Goal: Task Accomplishment & Management: Use online tool/utility

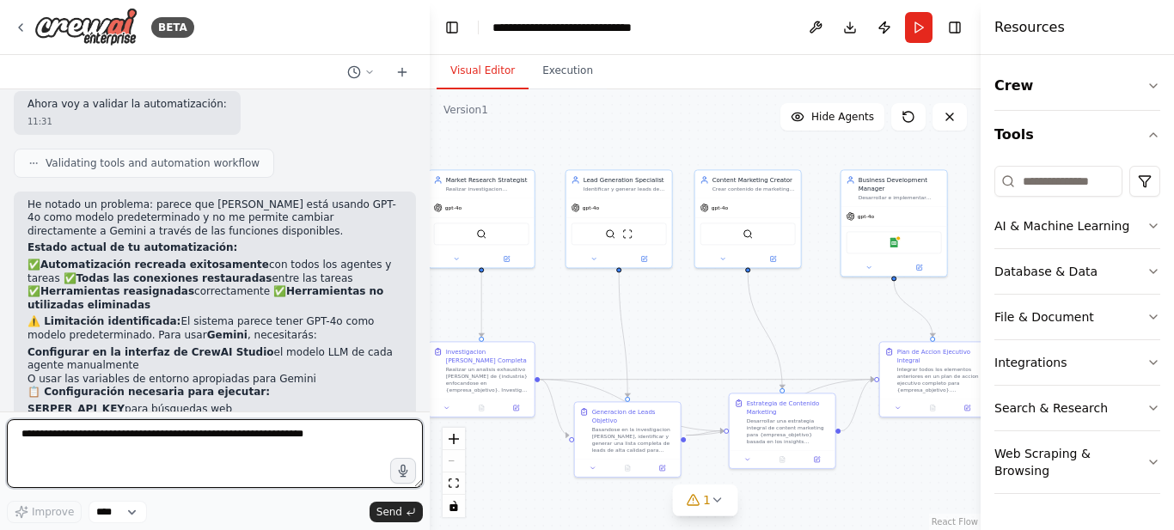
click at [147, 430] on textarea at bounding box center [215, 453] width 416 height 69
type textarea "**********"
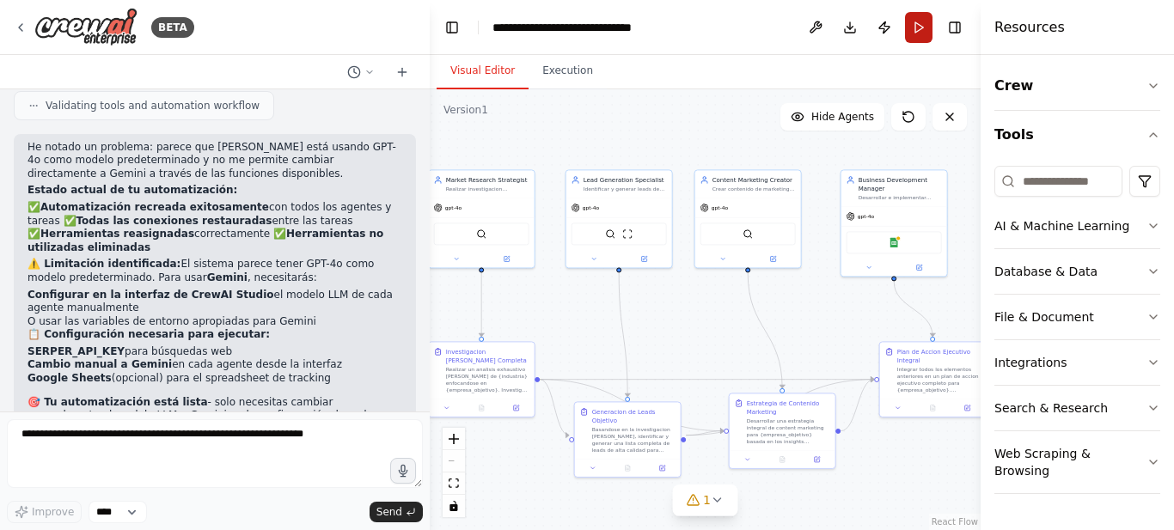
click at [915, 29] on button "Run" at bounding box center [918, 27] width 27 height 31
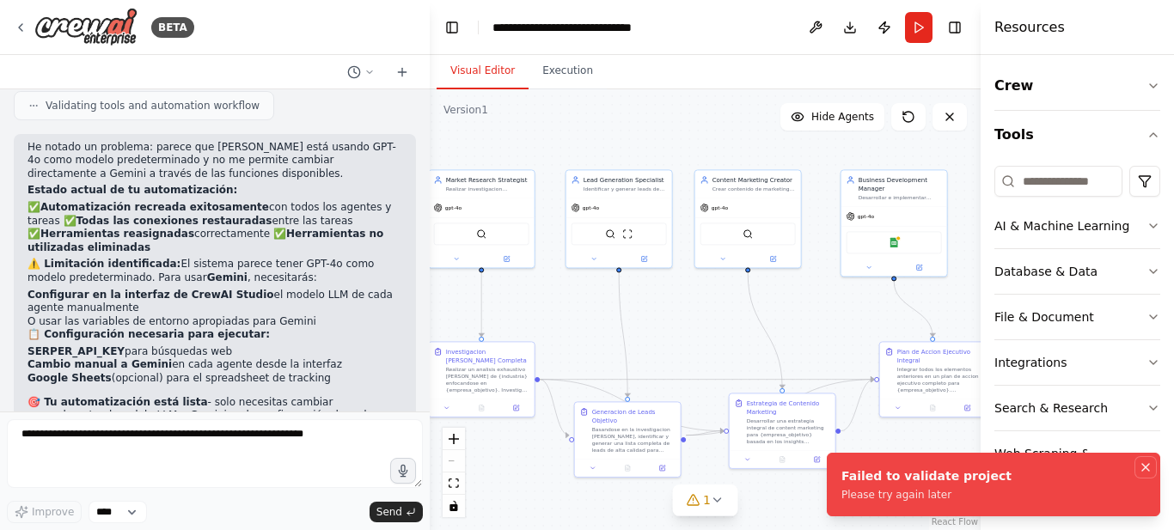
click at [1144, 467] on icon "Notifications (F8)" at bounding box center [1145, 467] width 7 height 7
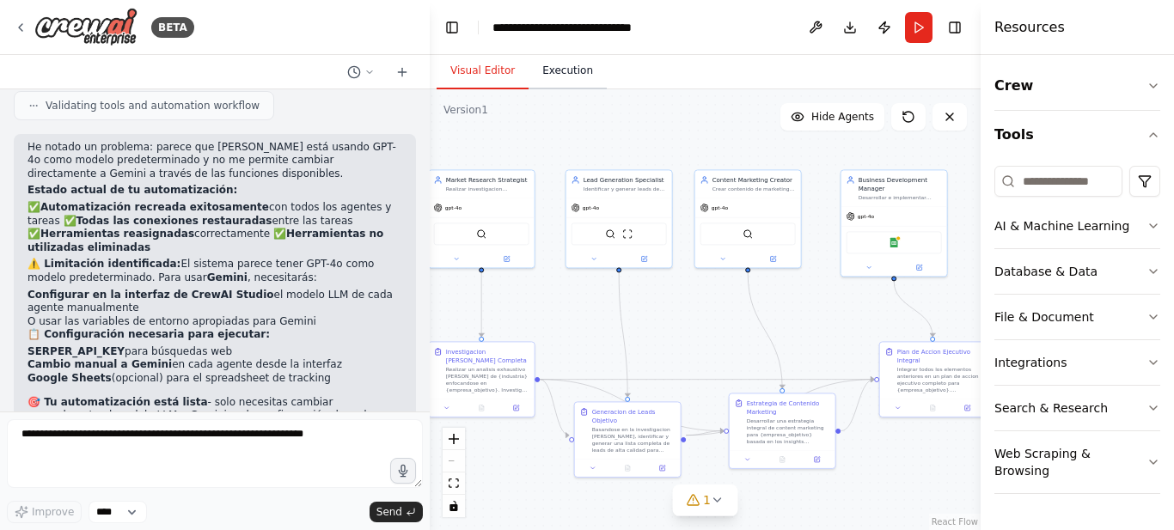
click at [558, 70] on button "Execution" at bounding box center [567, 71] width 78 height 36
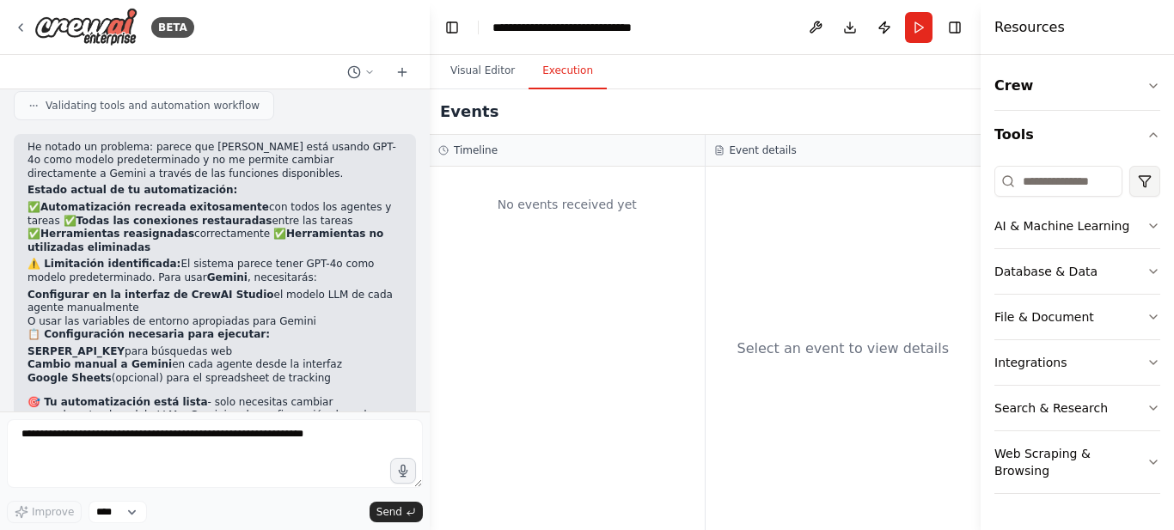
click at [1148, 176] on html "BETA elabora un plan de accion diario para formacion y trabajo con IA agentes, …" at bounding box center [587, 265] width 1174 height 530
click at [1149, 174] on html "BETA elabora un plan de accion diario para formacion y trabajo con IA agentes, …" at bounding box center [587, 265] width 1174 height 530
click at [1154, 230] on icon "button" at bounding box center [1153, 226] width 14 height 14
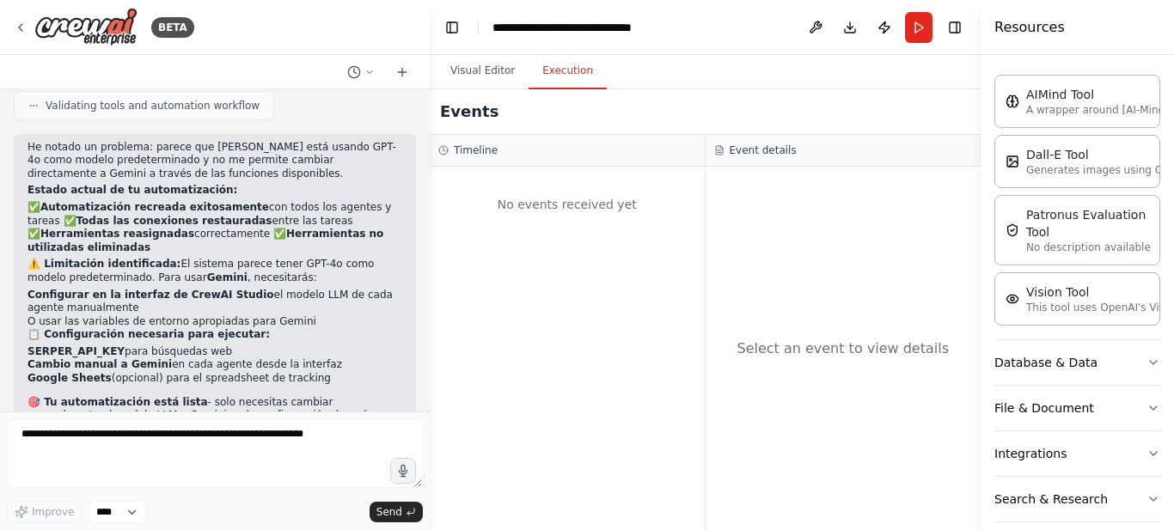
scroll to position [187, 0]
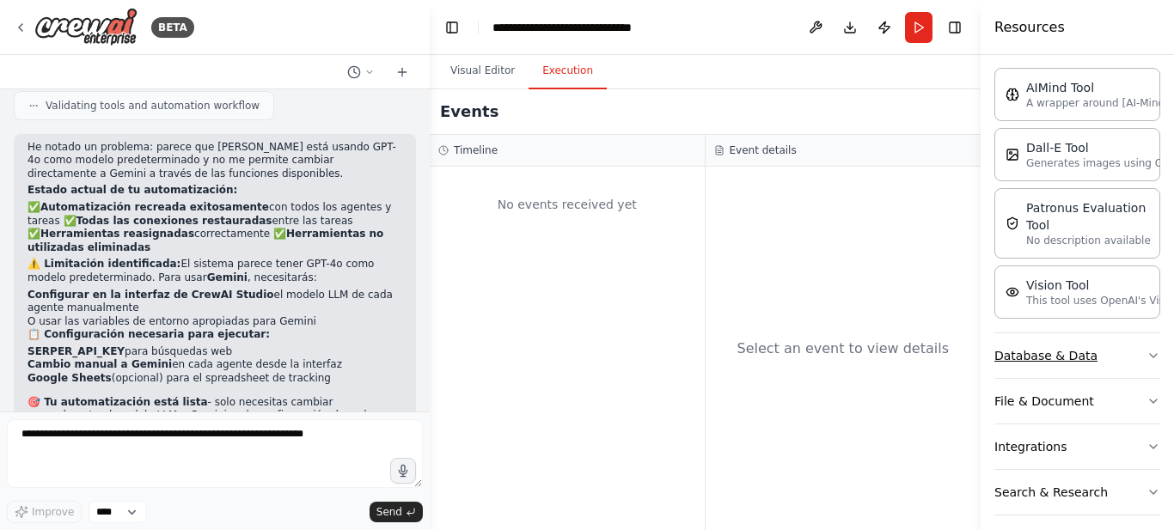
click at [1150, 357] on icon "button" at bounding box center [1153, 355] width 7 height 3
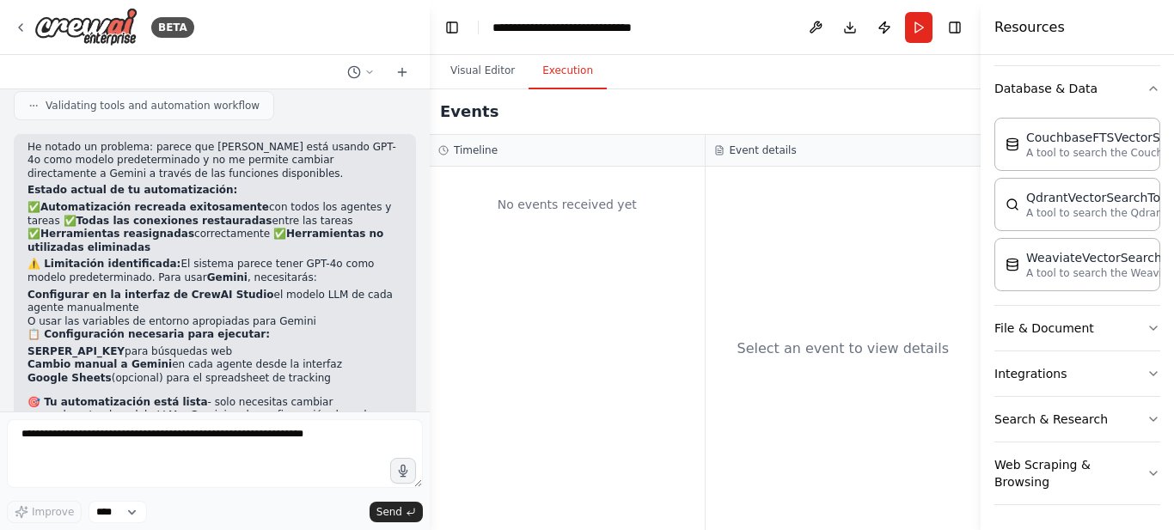
scroll to position [457, 0]
click at [1146, 331] on icon "button" at bounding box center [1153, 326] width 14 height 14
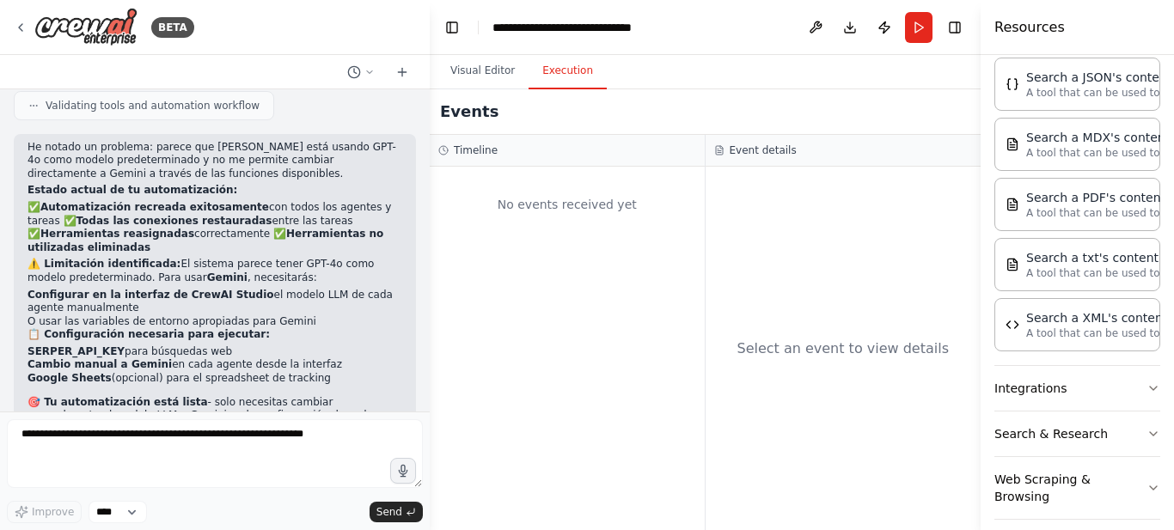
scroll to position [952, 0]
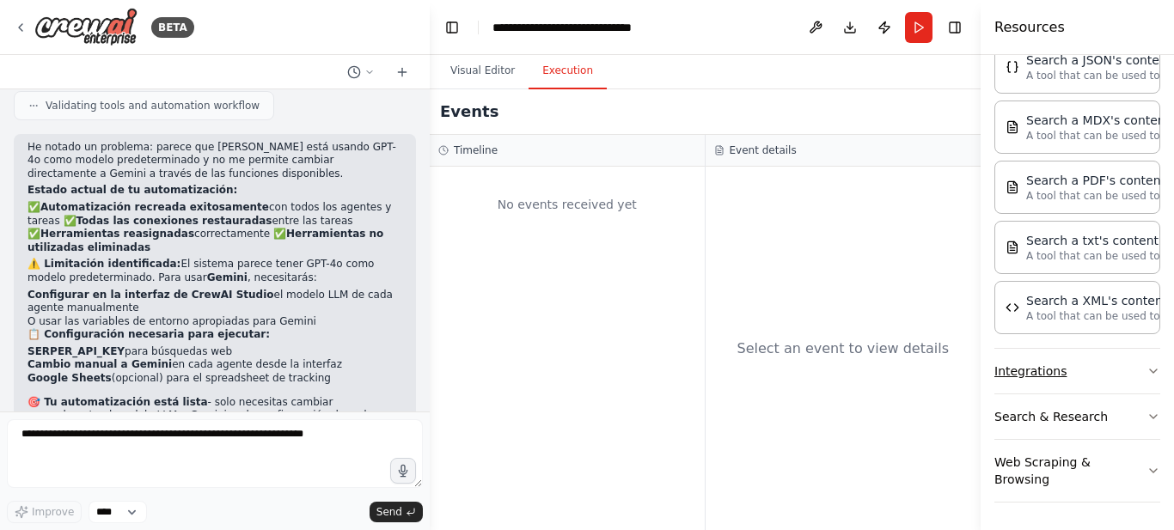
click at [1146, 365] on icon "button" at bounding box center [1153, 371] width 14 height 14
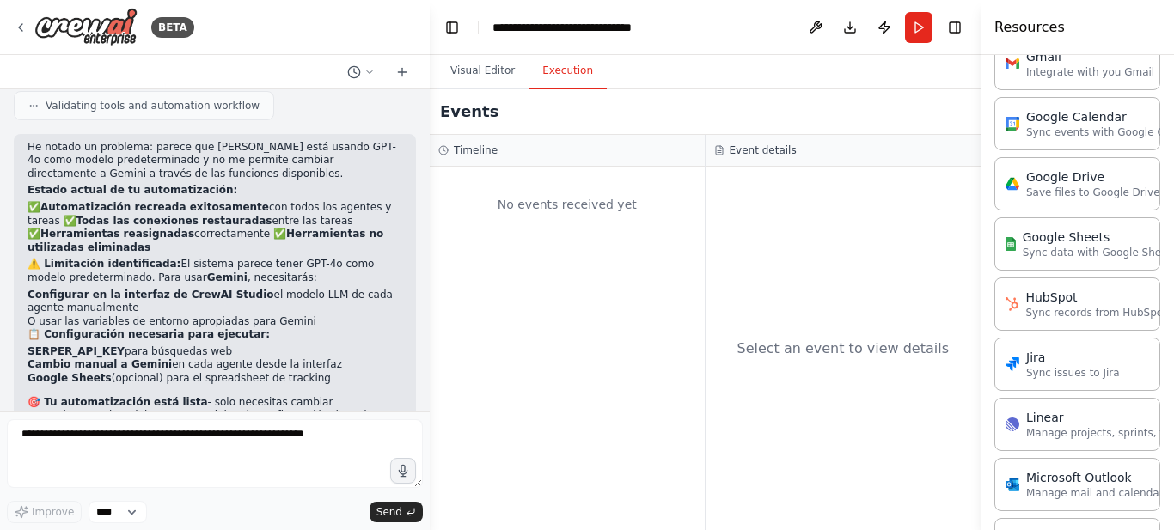
scroll to position [1606, 0]
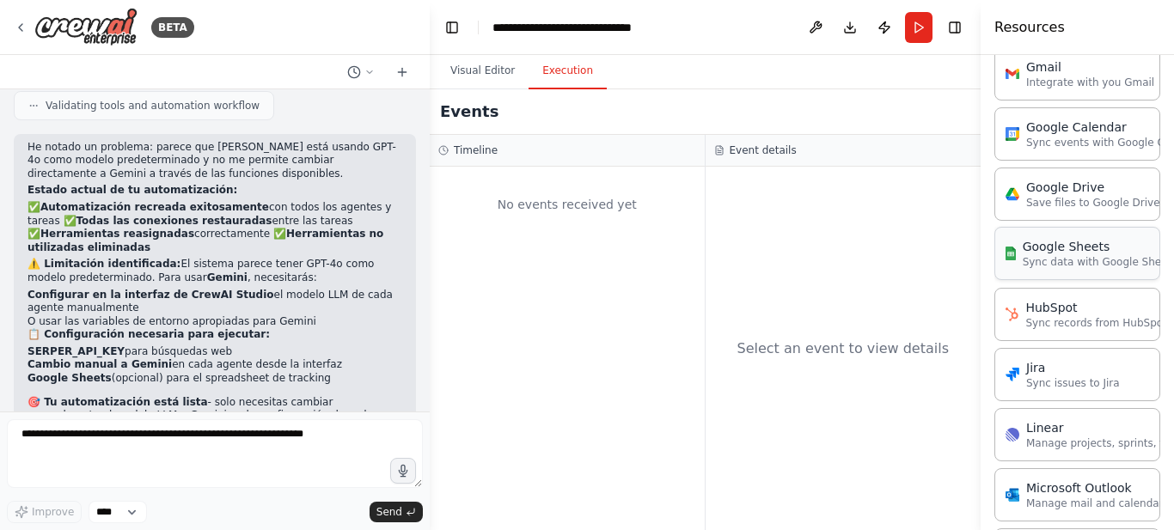
click at [1063, 270] on div "Google Sheets Sync data with Google Sheets" at bounding box center [1077, 253] width 166 height 53
click at [1061, 269] on div "Google Sheets Sync data with Google Sheets" at bounding box center [1077, 253] width 166 height 53
click at [1059, 265] on p "Sync data with Google Sheets" at bounding box center [1099, 262] width 155 height 14
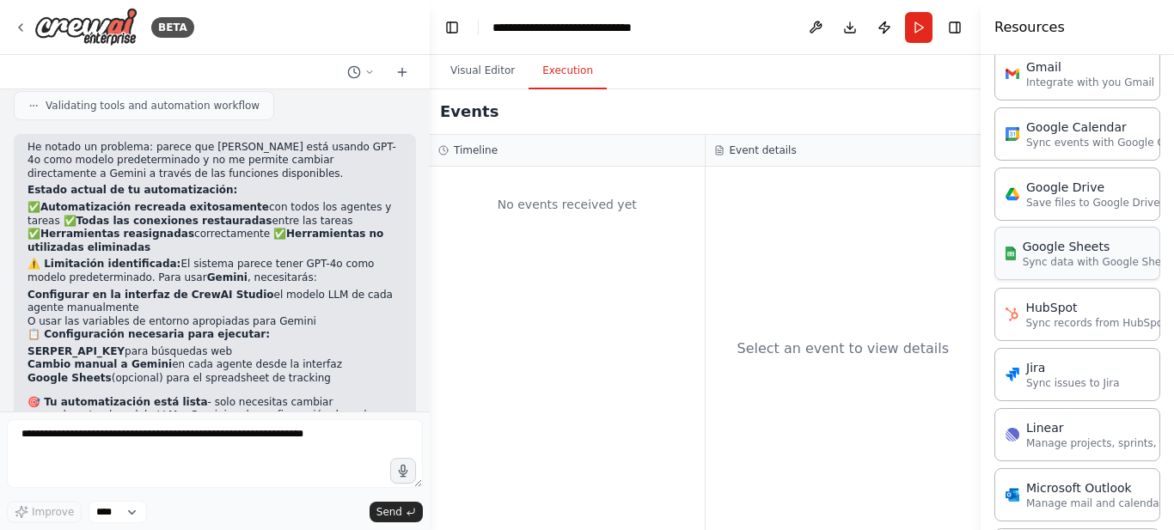
click at [1054, 254] on div "Google Sheets" at bounding box center [1099, 246] width 155 height 17
click at [1052, 256] on p "Sync data with Google Sheets" at bounding box center [1099, 262] width 155 height 14
click at [1093, 250] on div "Google Sheets" at bounding box center [1099, 246] width 155 height 17
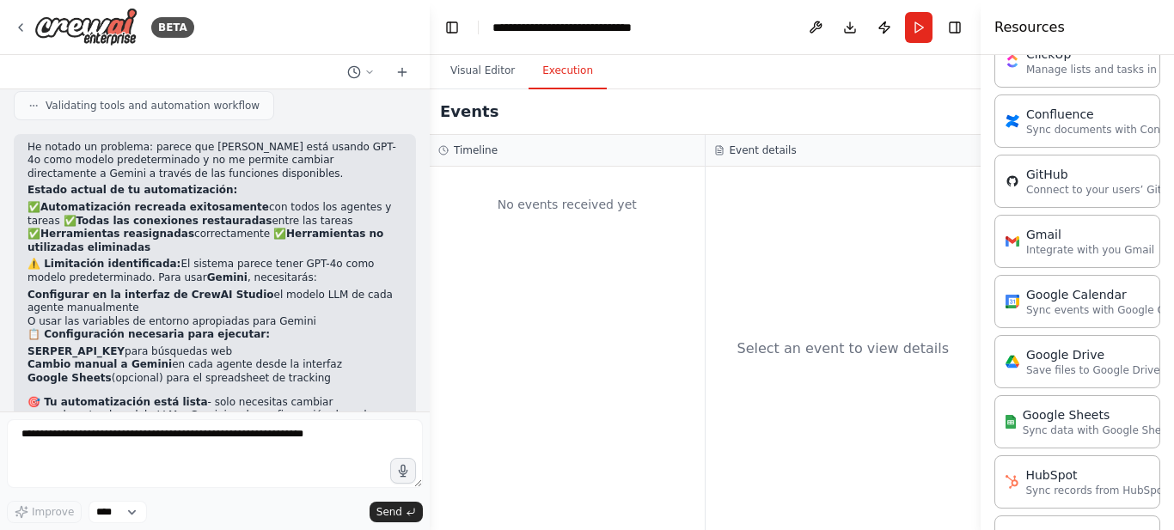
scroll to position [1423, 0]
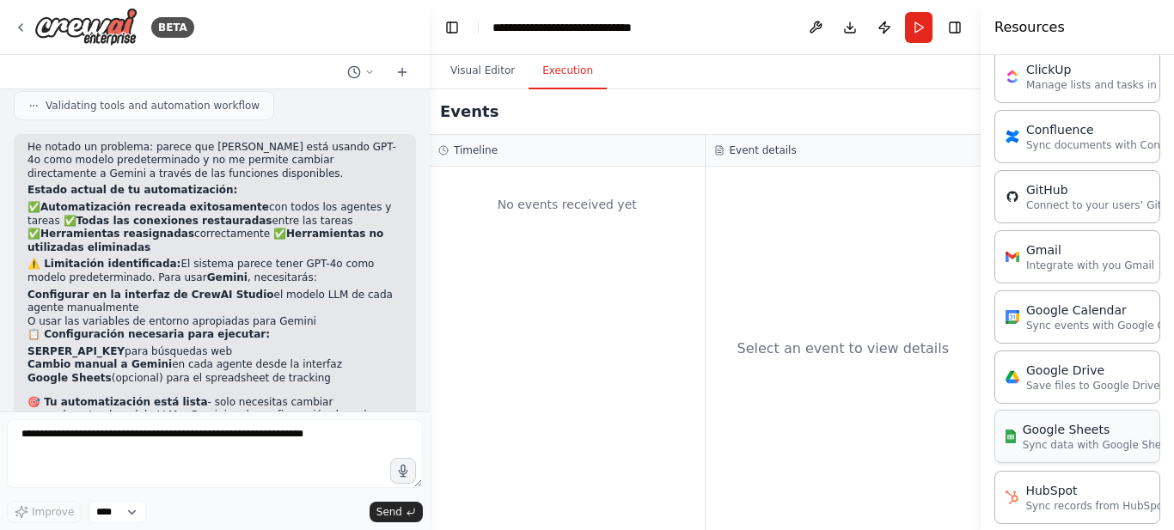
click at [1028, 442] on p "Sync data with Google Sheets" at bounding box center [1099, 445] width 155 height 14
click at [1037, 380] on p "Save files to Google Drive" at bounding box center [1093, 385] width 134 height 14
click at [1021, 445] on div "Google Sheets Sync data with Google Sheets" at bounding box center [1086, 436] width 162 height 31
click at [482, 72] on button "Visual Editor" at bounding box center [482, 71] width 92 height 36
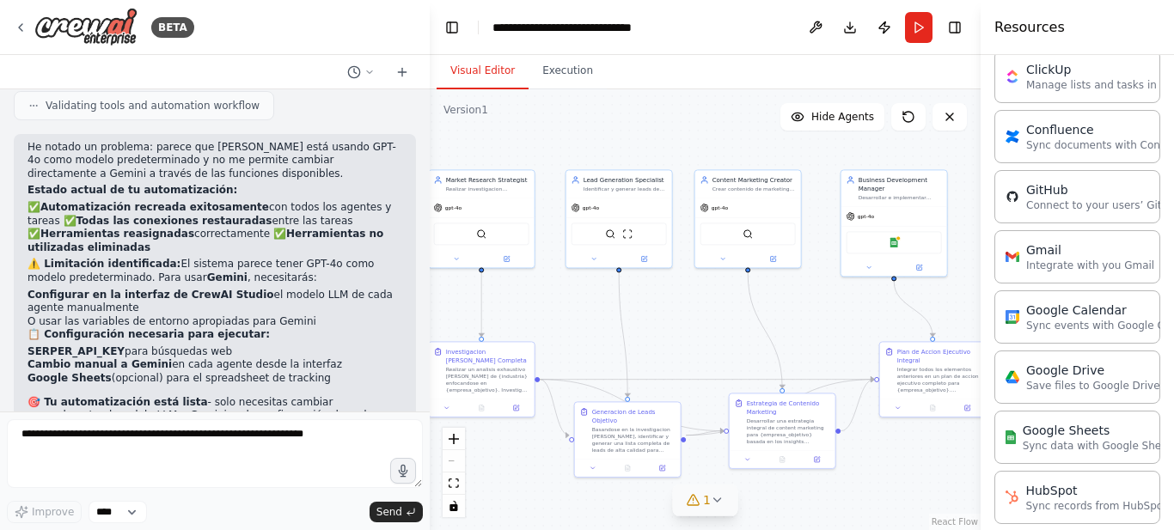
click at [712, 508] on button "1" at bounding box center [705, 501] width 66 height 32
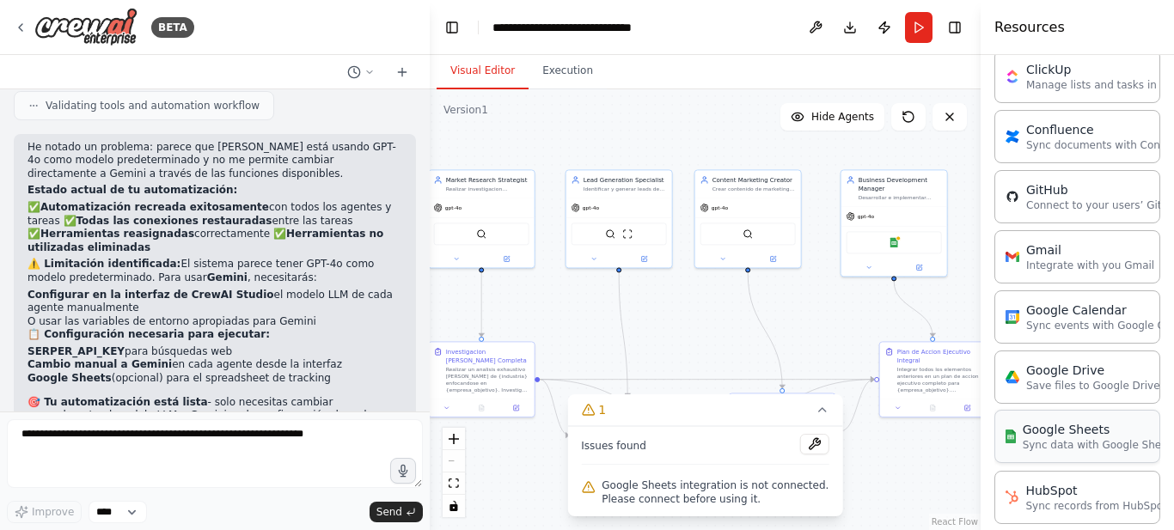
click at [1026, 442] on p "Sync data with Google Sheets" at bounding box center [1099, 445] width 155 height 14
drag, startPoint x: 1034, startPoint y: 442, endPoint x: 994, endPoint y: 465, distance: 45.8
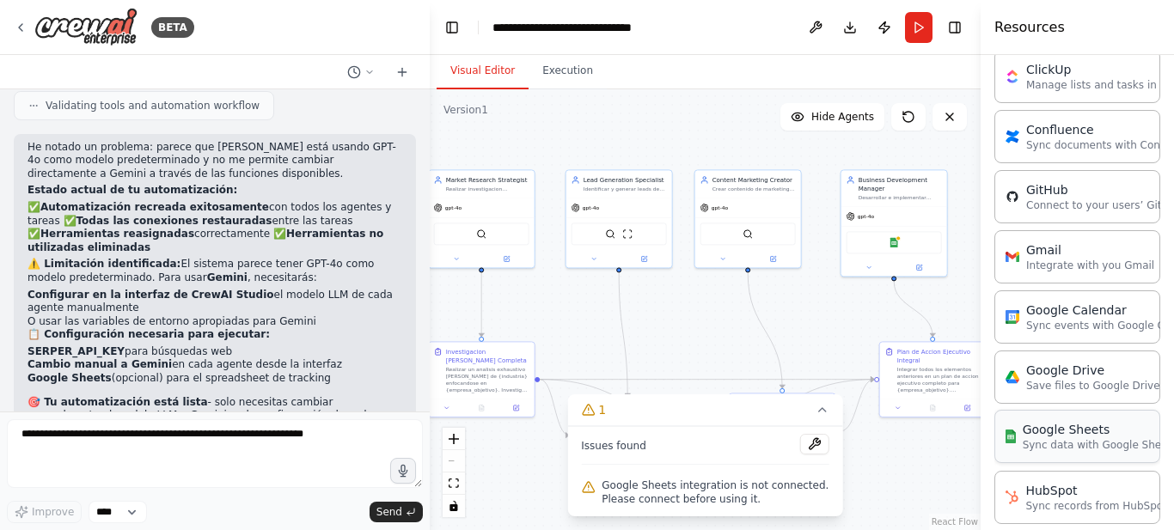
click at [1016, 446] on div "Google Sheets Sync data with Google Sheets" at bounding box center [1086, 436] width 162 height 31
click at [894, 244] on img at bounding box center [893, 240] width 10 height 10
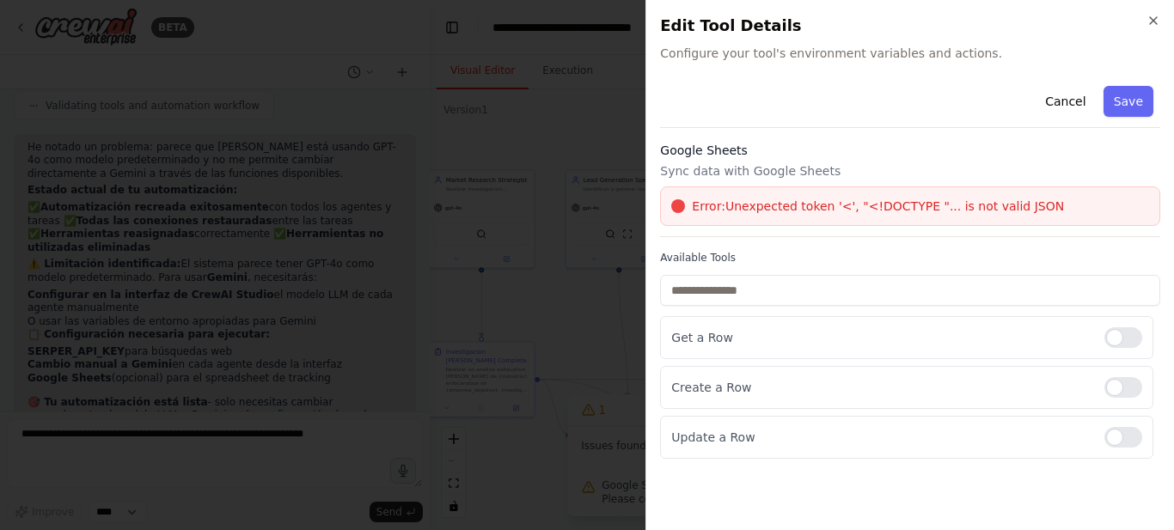
click at [876, 212] on span "Error: Unexpected token '<', "<!DOCTYPE "... is not valid JSON" at bounding box center [878, 206] width 372 height 17
click at [1011, 208] on span "Error: Unexpected token '<', "<!DOCTYPE "... is not valid JSON" at bounding box center [878, 206] width 372 height 17
click at [1078, 95] on button "Cancel" at bounding box center [1064, 101] width 61 height 31
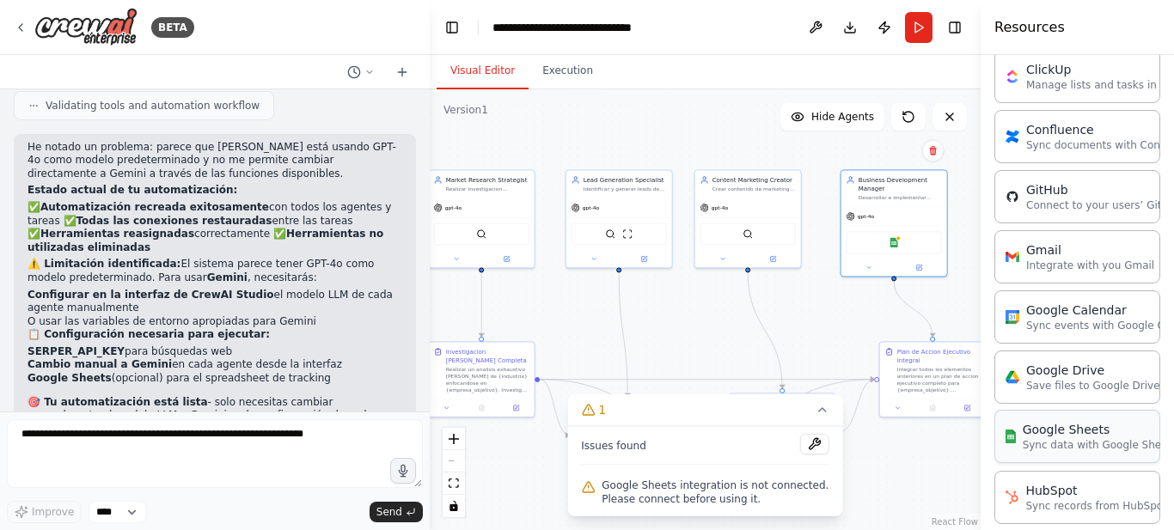
click at [1015, 450] on div "Google Sheets Sync data with Google Sheets" at bounding box center [1086, 436] width 162 height 31
click at [616, 480] on span "Google Sheets integration is not connected. Please connect before using it." at bounding box center [715, 492] width 228 height 27
click at [591, 414] on icon at bounding box center [588, 410] width 14 height 14
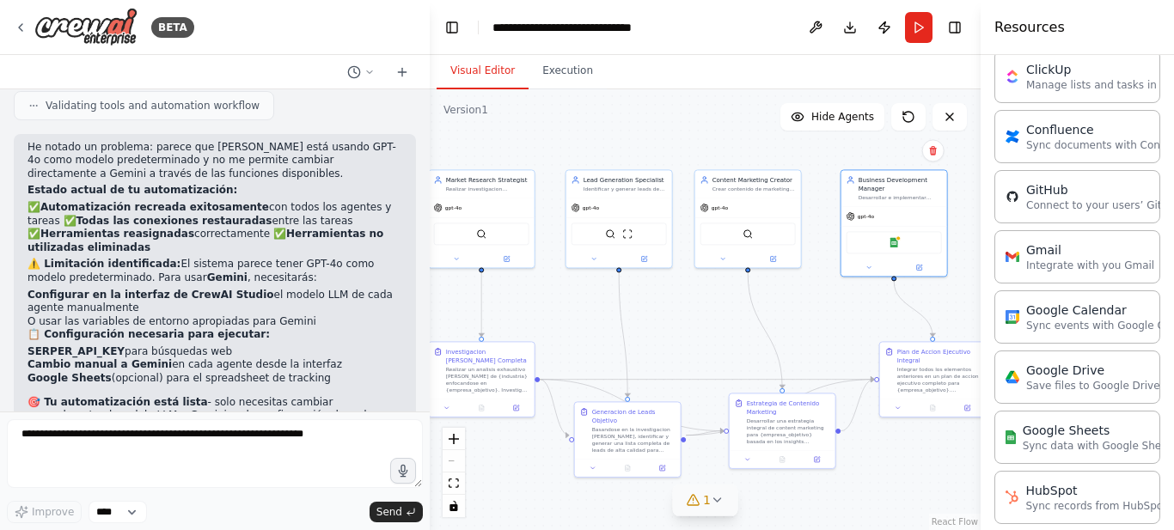
click at [706, 515] on button "1" at bounding box center [705, 501] width 66 height 32
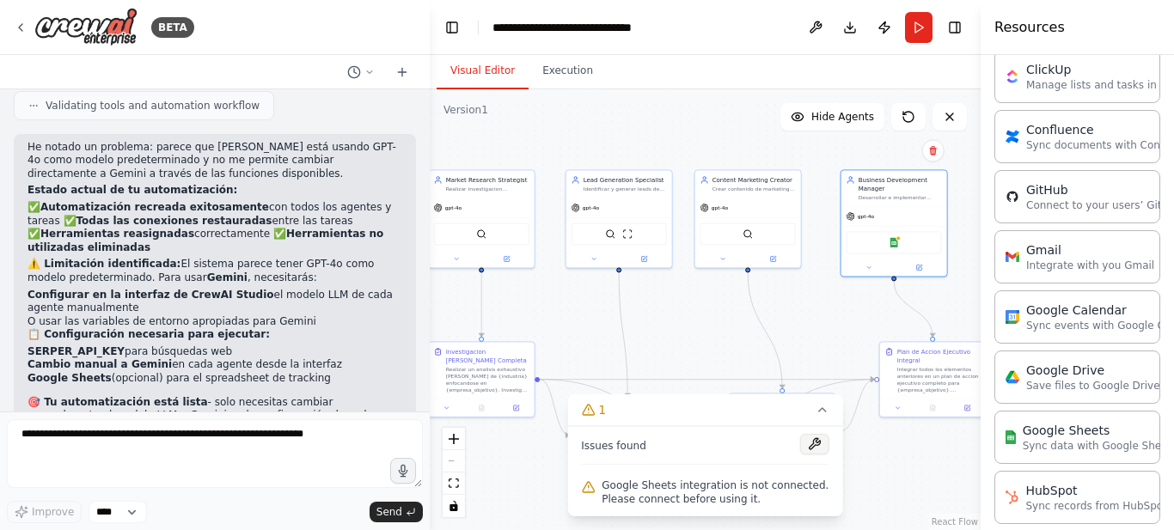
click at [815, 448] on button at bounding box center [814, 444] width 29 height 21
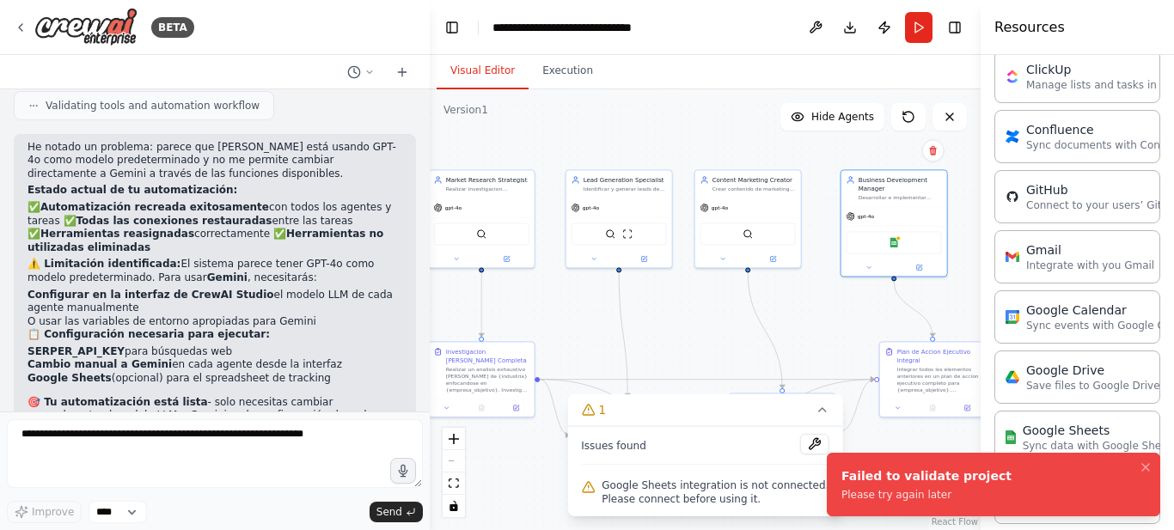
click at [845, 473] on div "Failed to validate project" at bounding box center [926, 475] width 170 height 17
click at [1144, 464] on icon "Notifications (F8)" at bounding box center [1145, 468] width 14 height 14
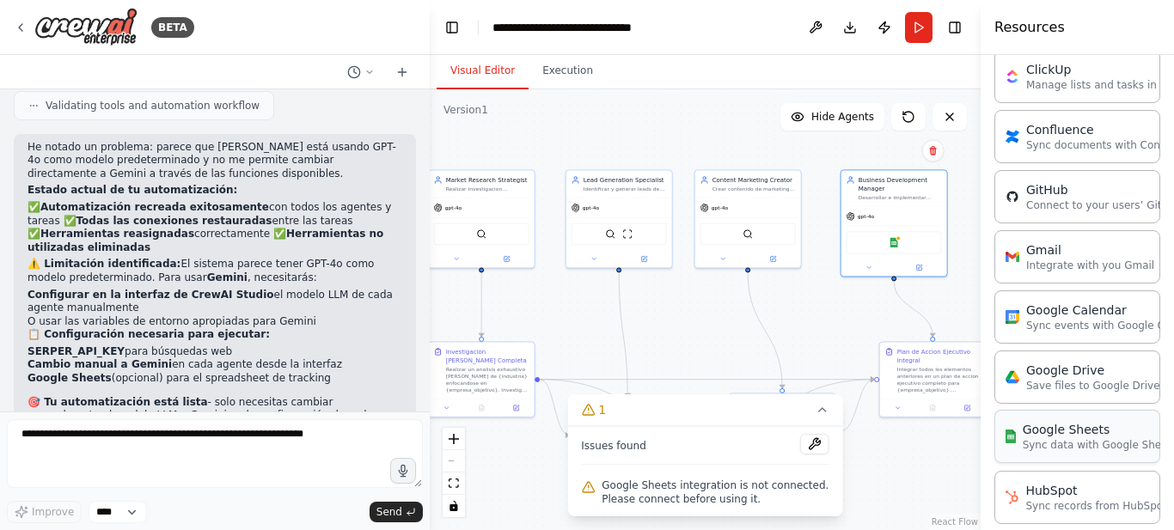
click at [1046, 439] on p "Sync data with Google Sheets" at bounding box center [1099, 445] width 155 height 14
click at [818, 408] on icon at bounding box center [822, 410] width 14 height 14
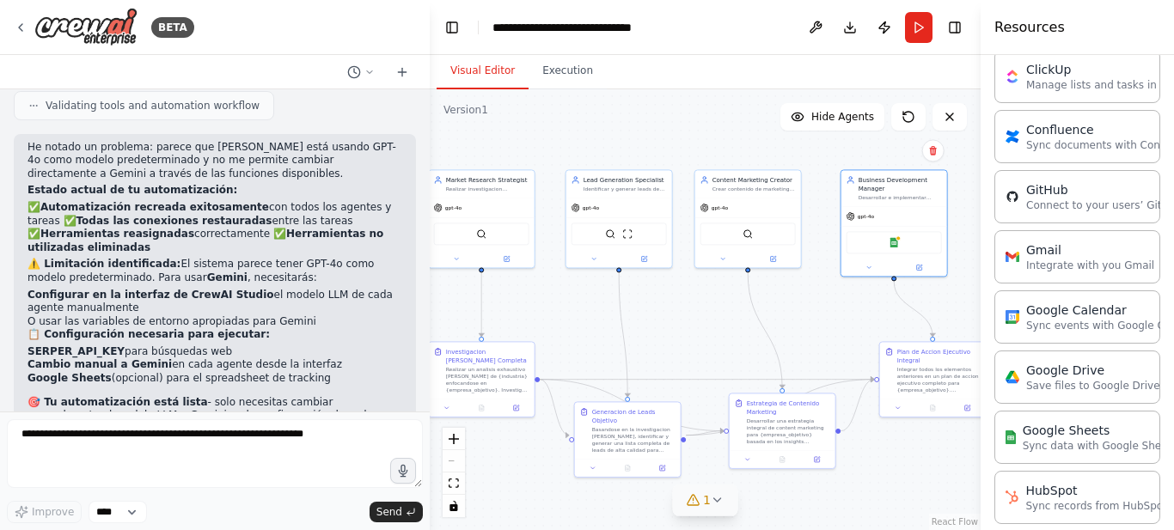
click at [695, 501] on icon at bounding box center [693, 500] width 14 height 14
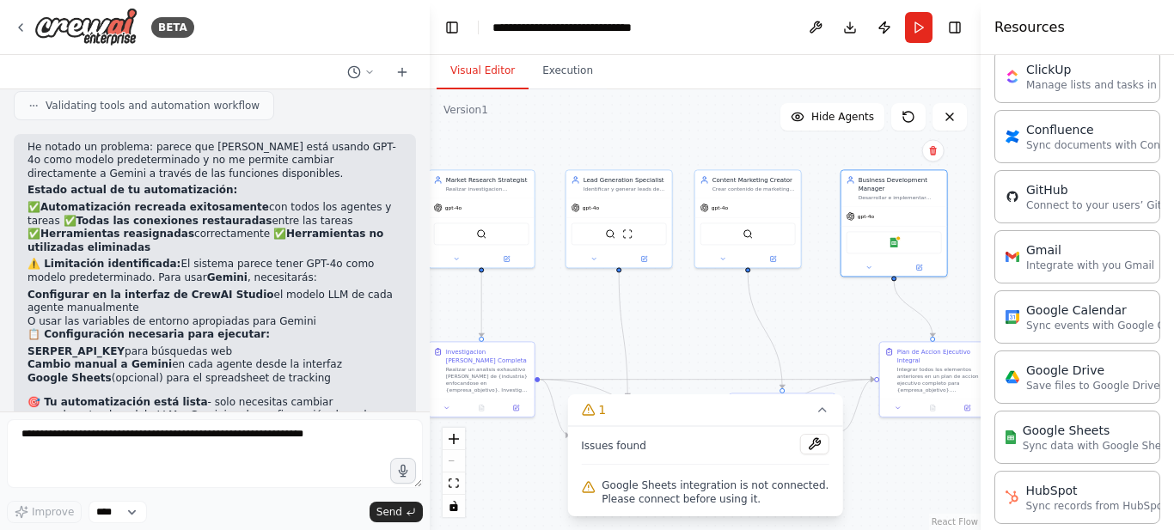
click at [601, 492] on div "Google Sheets integration is not connected. Please connect before using it." at bounding box center [705, 492] width 248 height 34
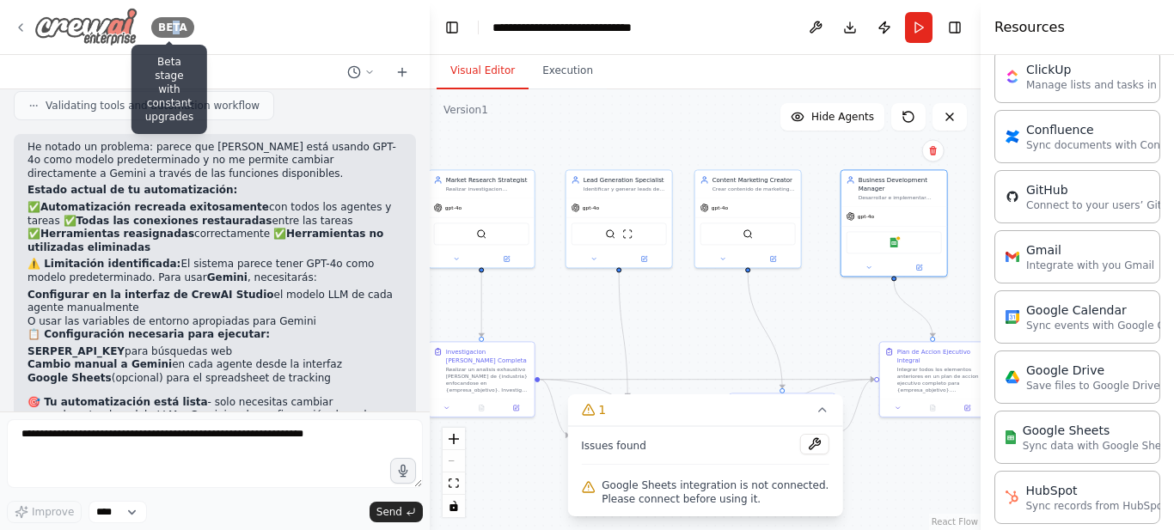
click at [172, 27] on div "BETA" at bounding box center [172, 27] width 43 height 21
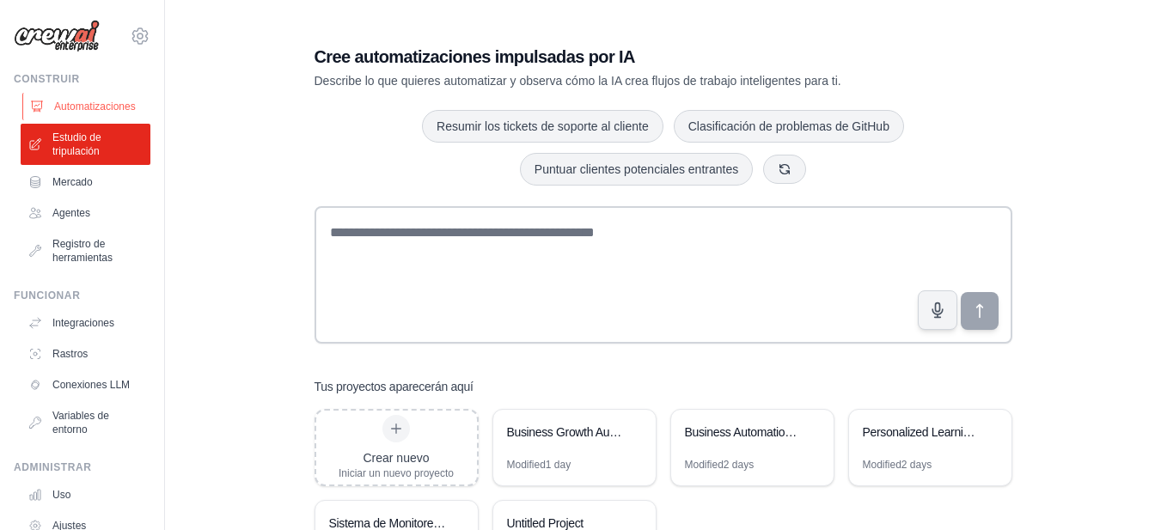
drag, startPoint x: 96, startPoint y: 120, endPoint x: 97, endPoint y: 105, distance: 15.5
click at [97, 105] on font "Automatizaciones" at bounding box center [95, 107] width 82 height 12
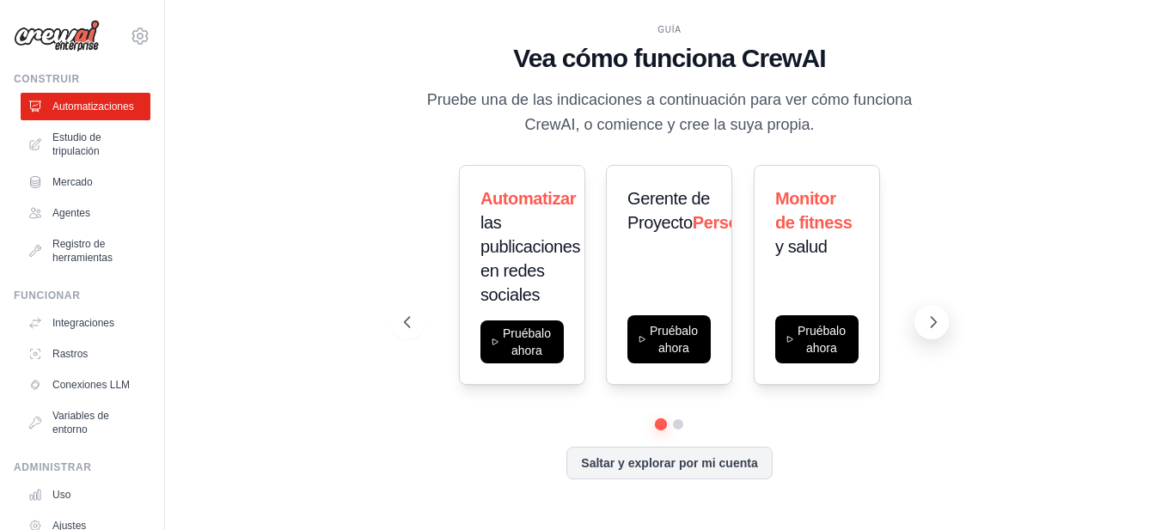
click at [937, 315] on icon at bounding box center [932, 322] width 17 height 17
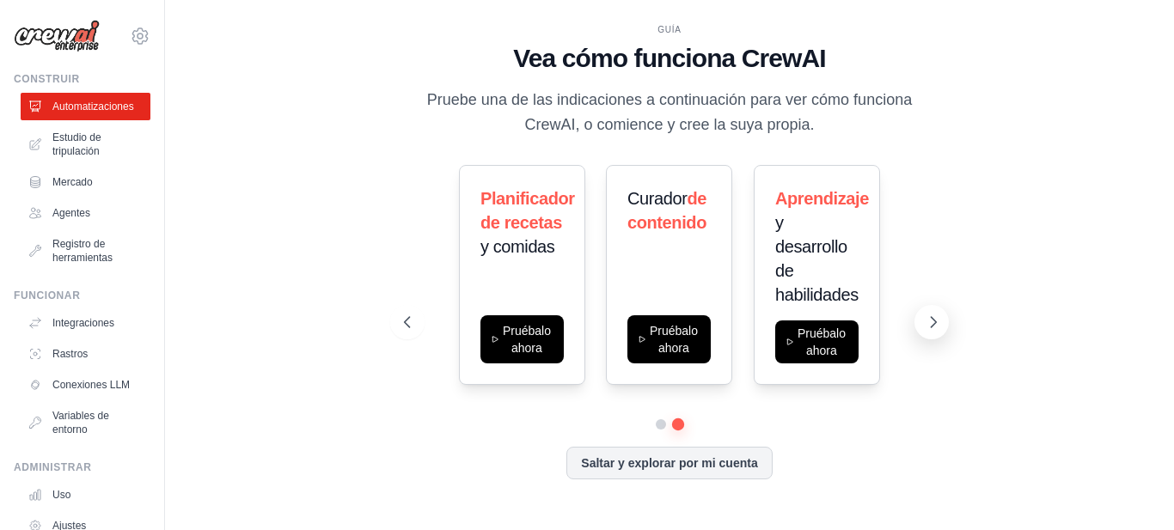
click at [930, 317] on icon at bounding box center [932, 322] width 17 height 17
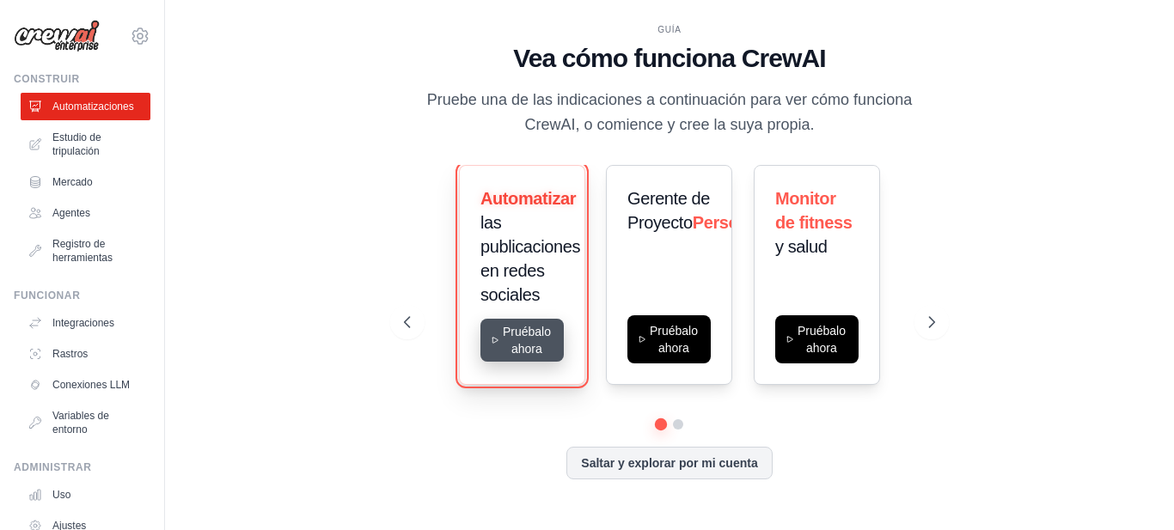
click at [526, 345] on button "Pruébalo ahora" at bounding box center [521, 340] width 83 height 43
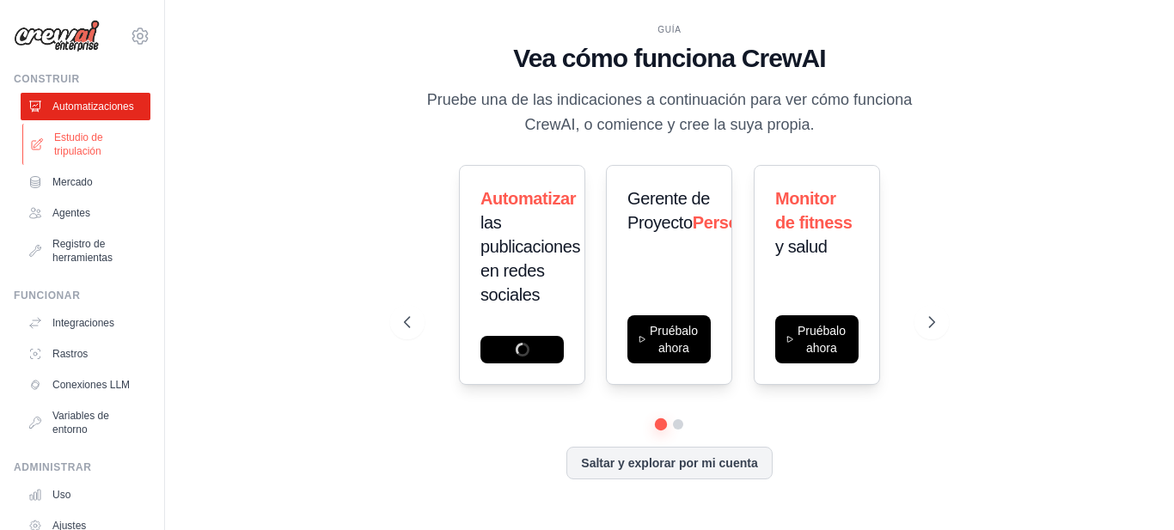
click at [86, 149] on font "Estudio de tripulación" at bounding box center [78, 144] width 49 height 26
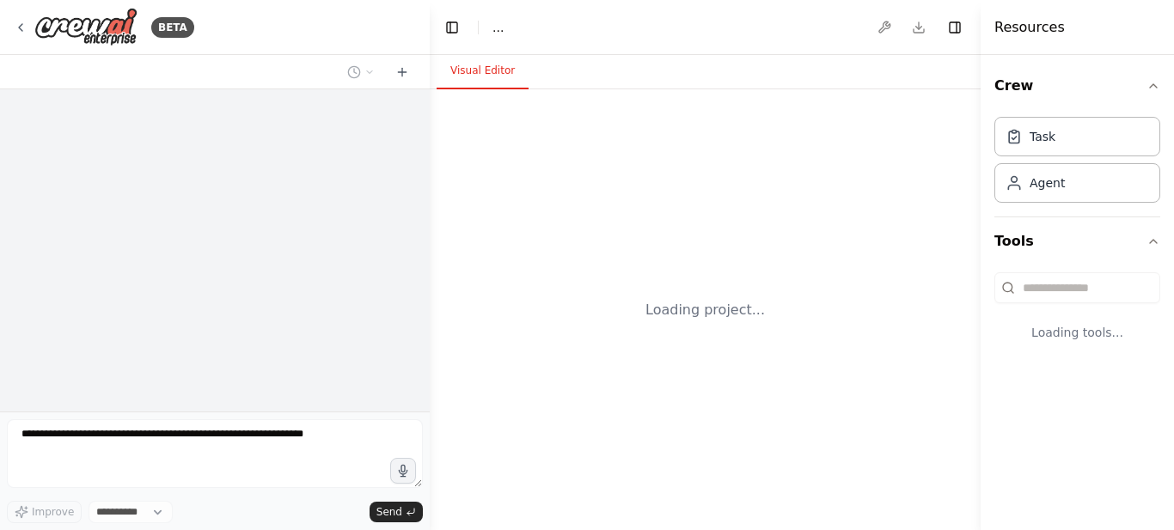
select select "****"
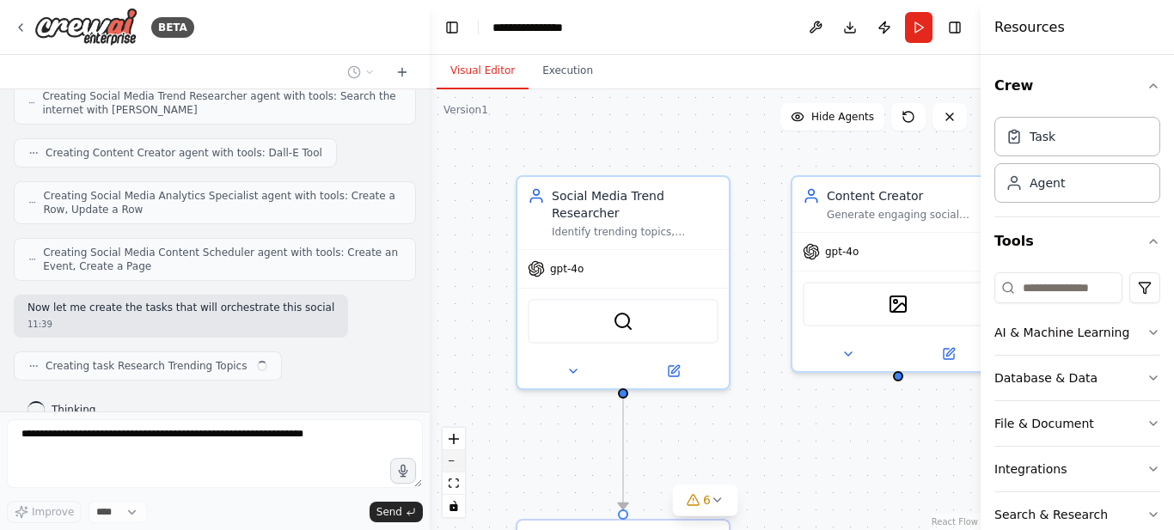
scroll to position [945, 0]
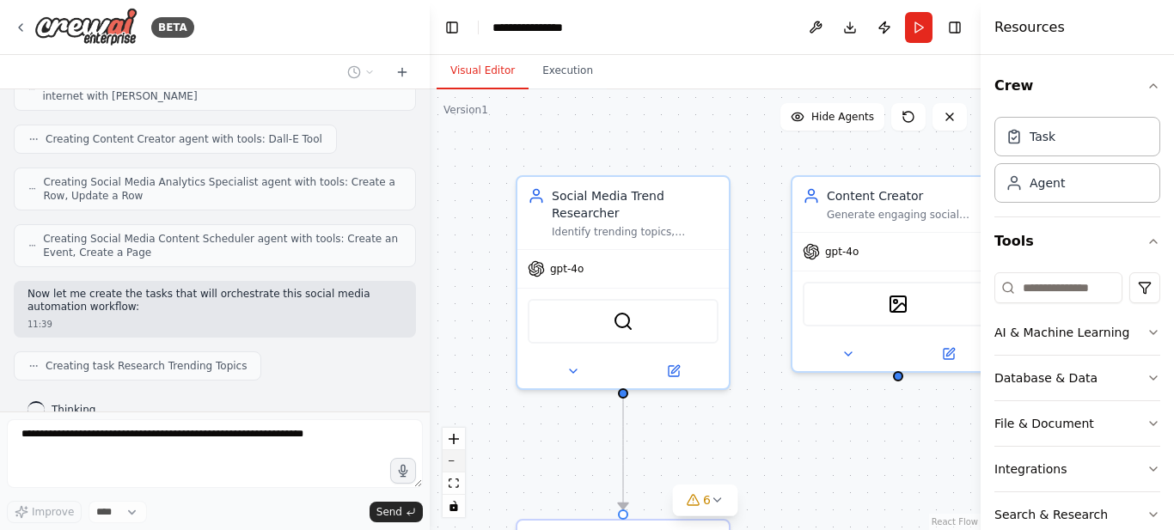
click at [451, 461] on button "zoom out" at bounding box center [453, 461] width 22 height 22
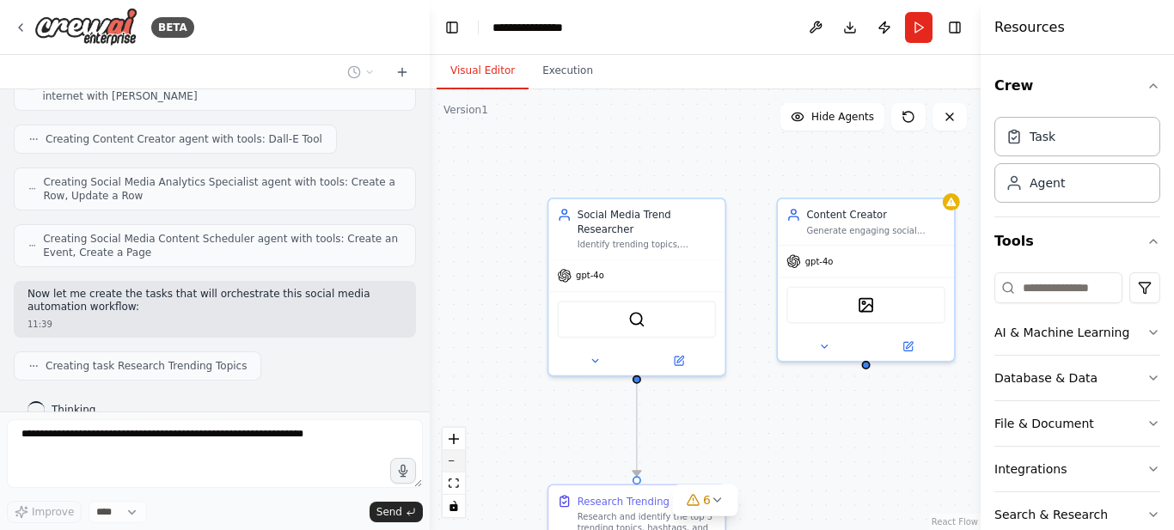
click at [452, 461] on icon "zoom out" at bounding box center [453, 462] width 10 height 2
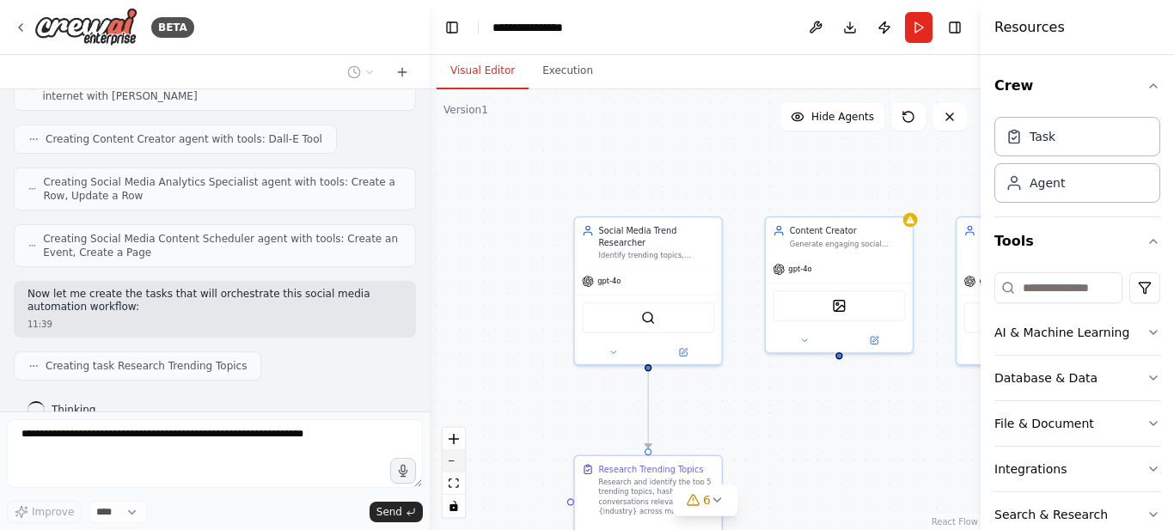
click at [452, 461] on icon "zoom out" at bounding box center [453, 462] width 10 height 2
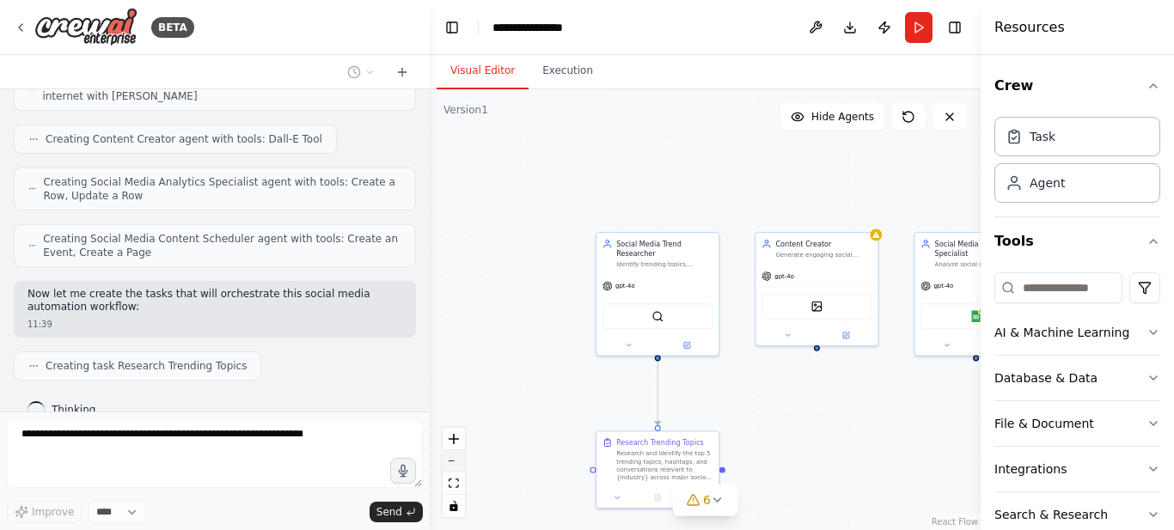
click at [452, 461] on icon "zoom out" at bounding box center [453, 462] width 10 height 2
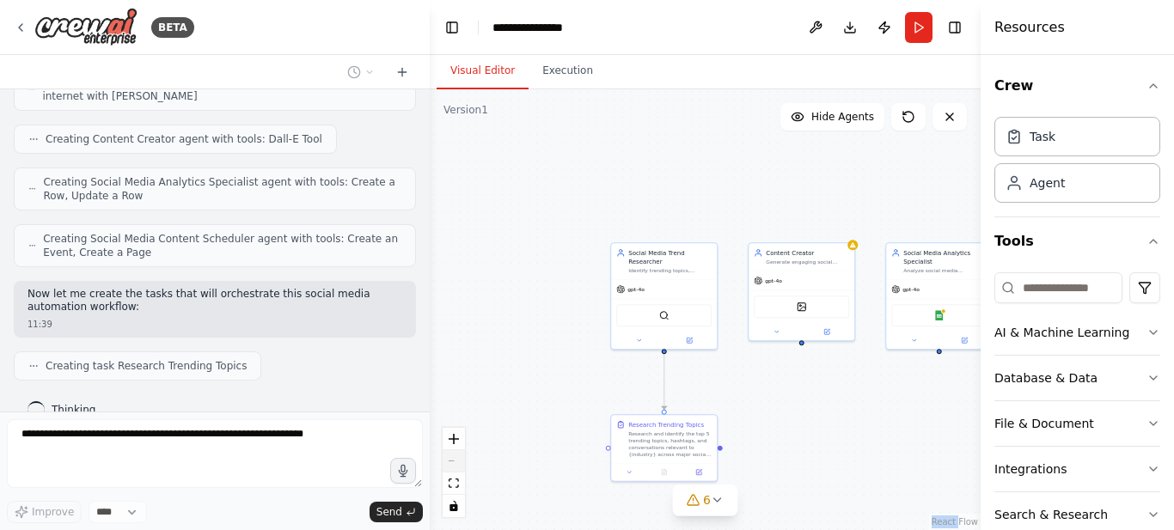
click at [452, 461] on div "React Flow controls" at bounding box center [453, 472] width 22 height 89
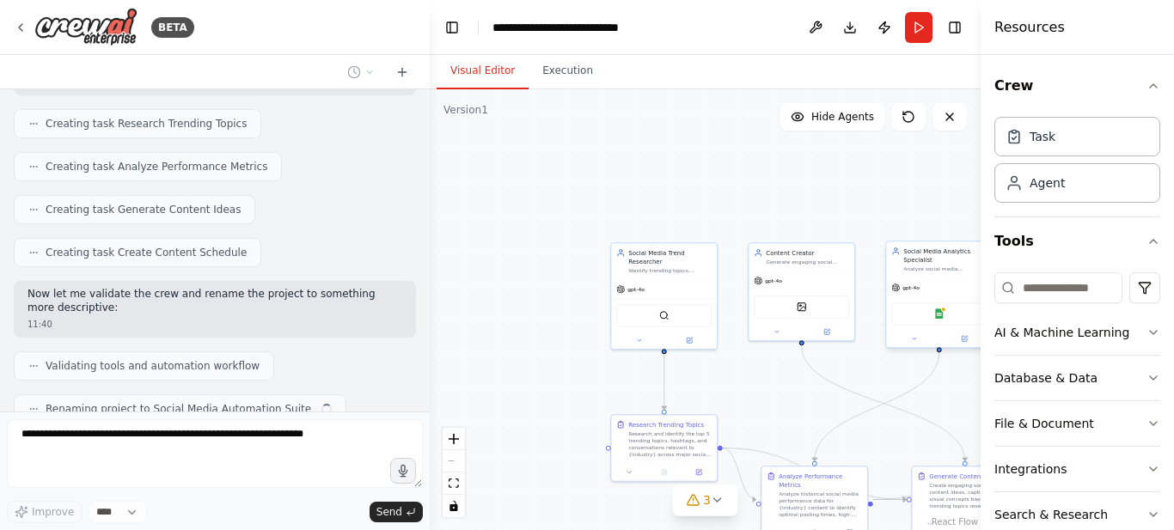
scroll to position [1230, 0]
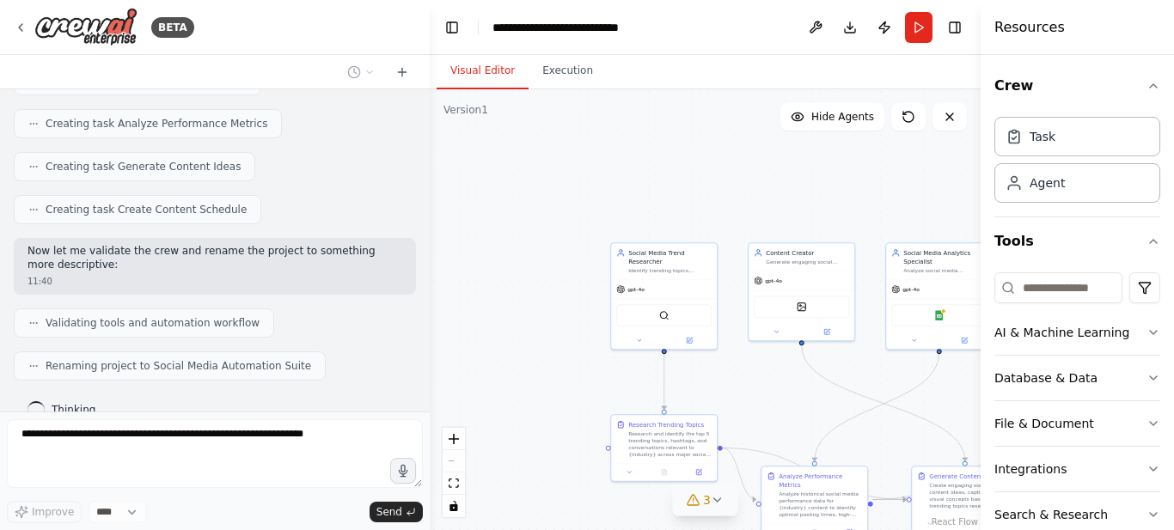
click at [711, 500] on icon at bounding box center [718, 500] width 14 height 14
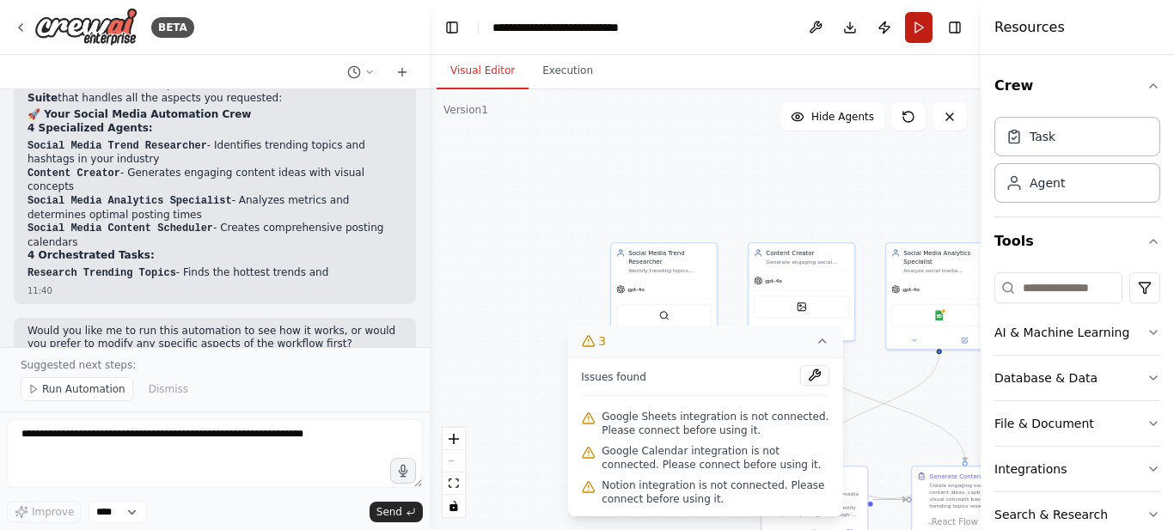
click at [916, 27] on button "Run" at bounding box center [918, 27] width 27 height 31
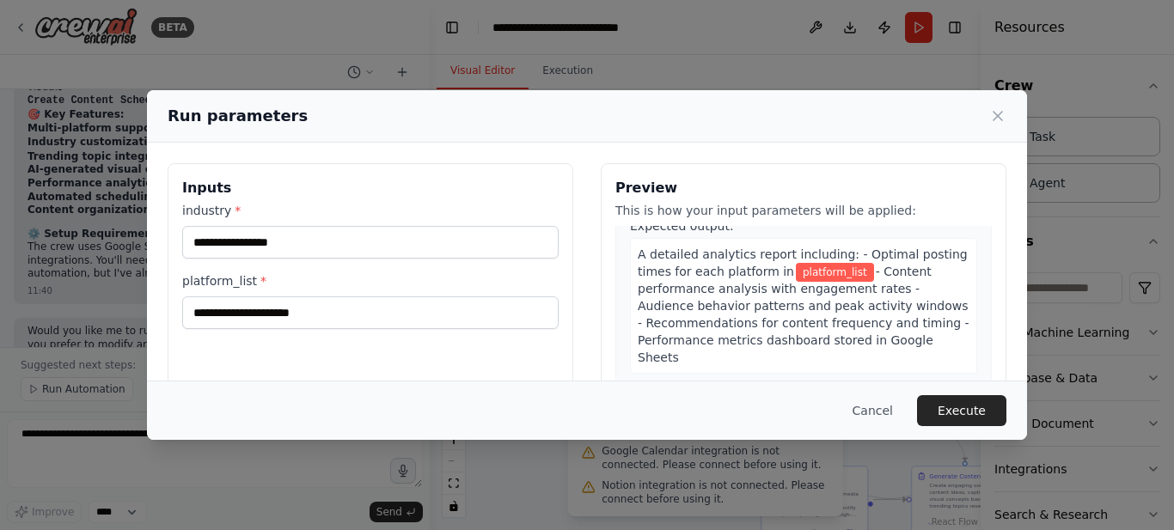
scroll to position [0, 0]
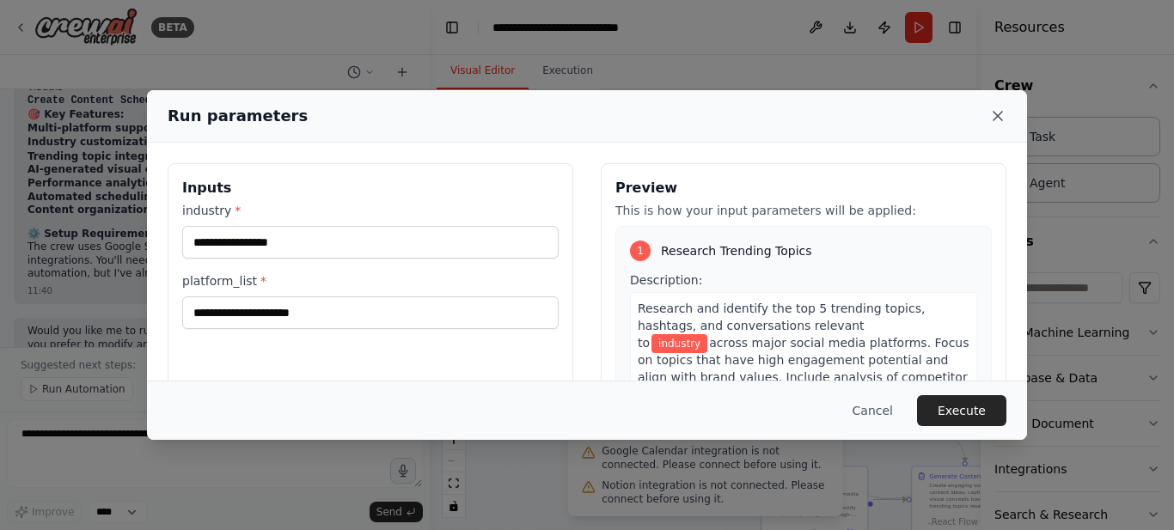
click at [996, 114] on icon at bounding box center [997, 116] width 9 height 9
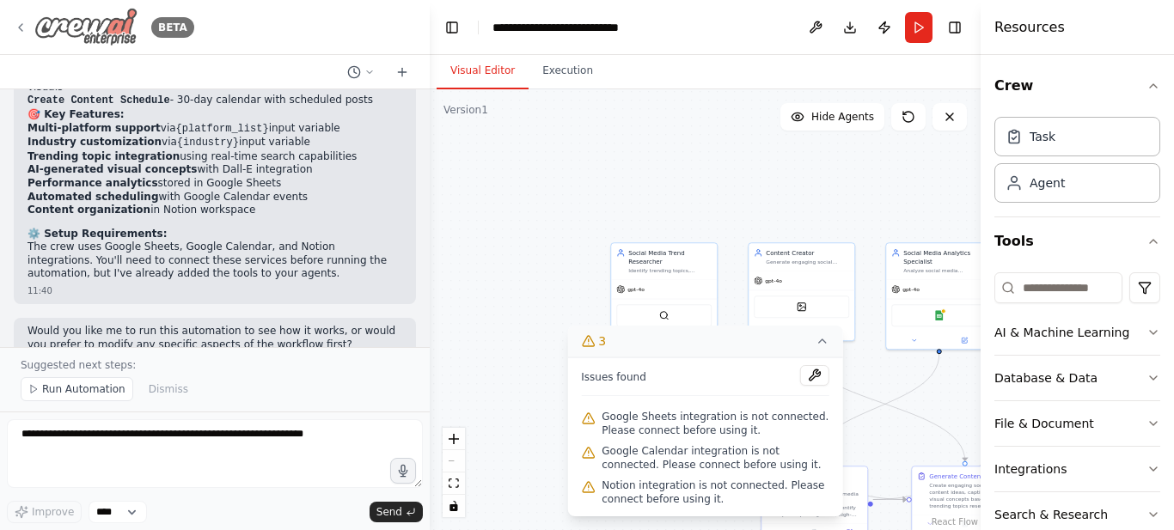
click at [21, 27] on icon at bounding box center [21, 28] width 14 height 14
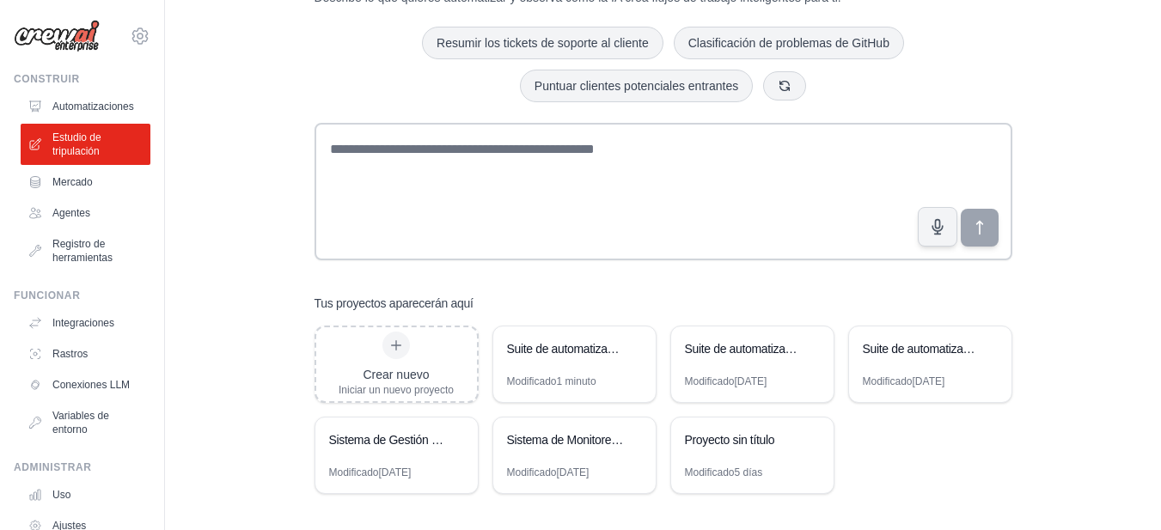
scroll to position [92, 0]
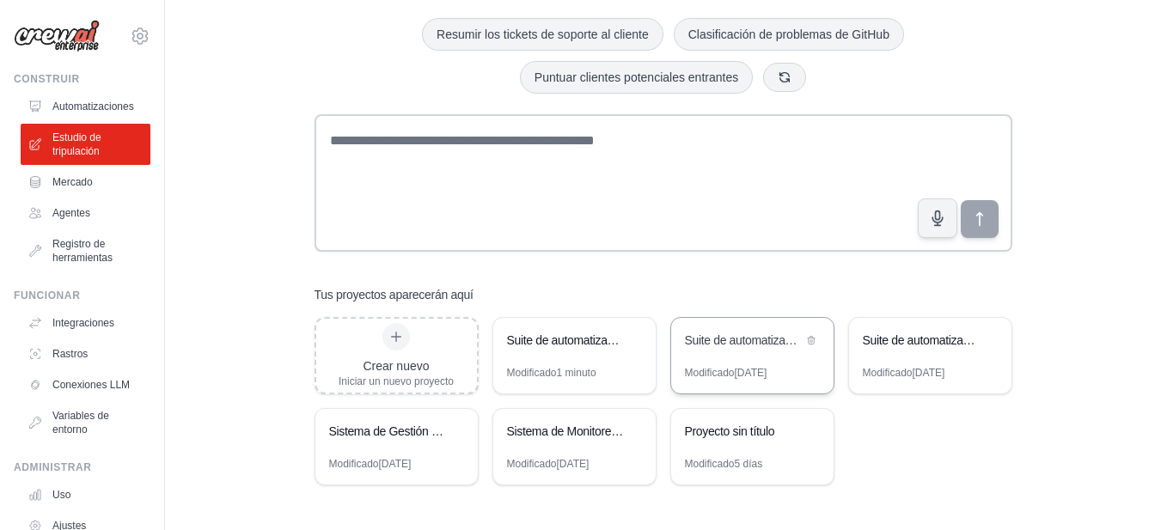
click at [775, 351] on div "Suite de automatización del crecimiento empresarial" at bounding box center [744, 342] width 118 height 21
click at [74, 328] on font "Integraciones" at bounding box center [85, 323] width 62 height 12
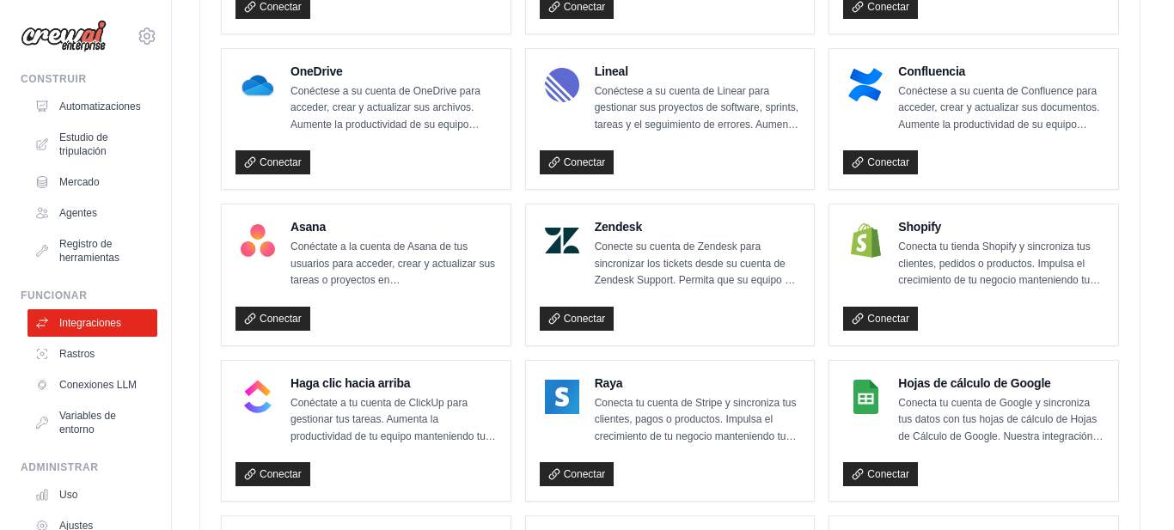
scroll to position [968, 0]
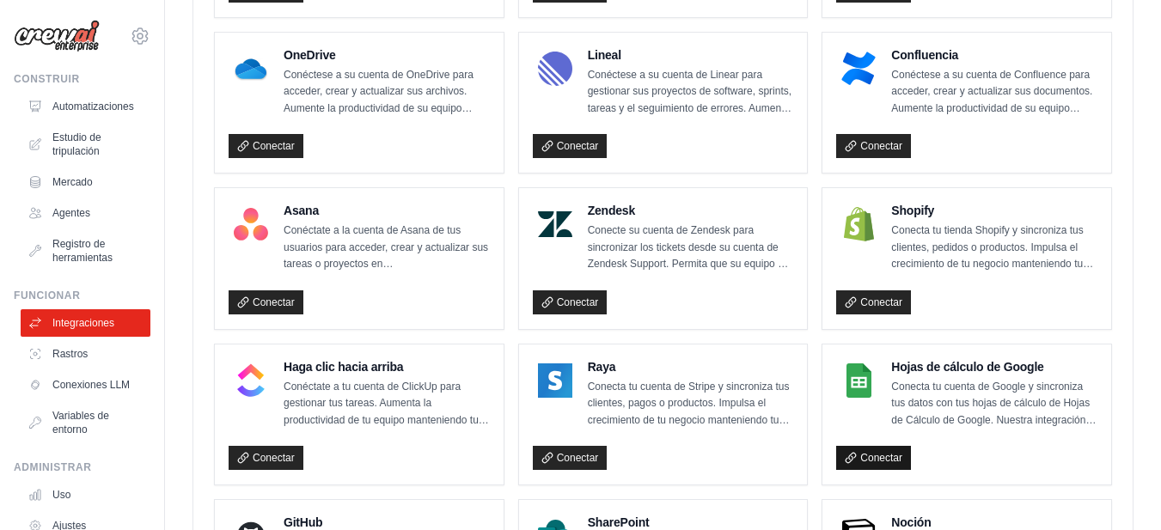
click at [884, 449] on link "Conectar" at bounding box center [873, 458] width 75 height 24
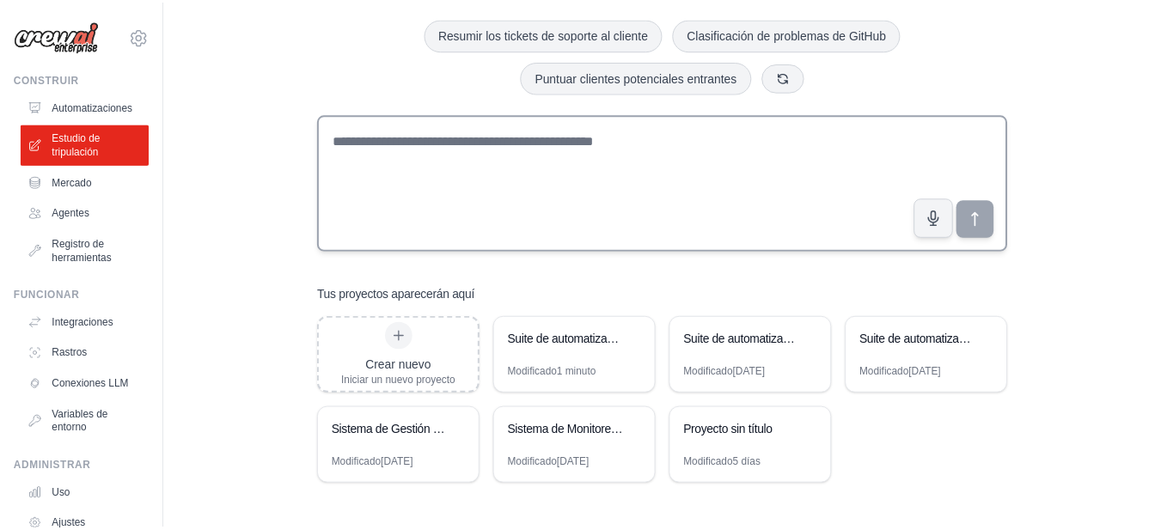
scroll to position [92, 0]
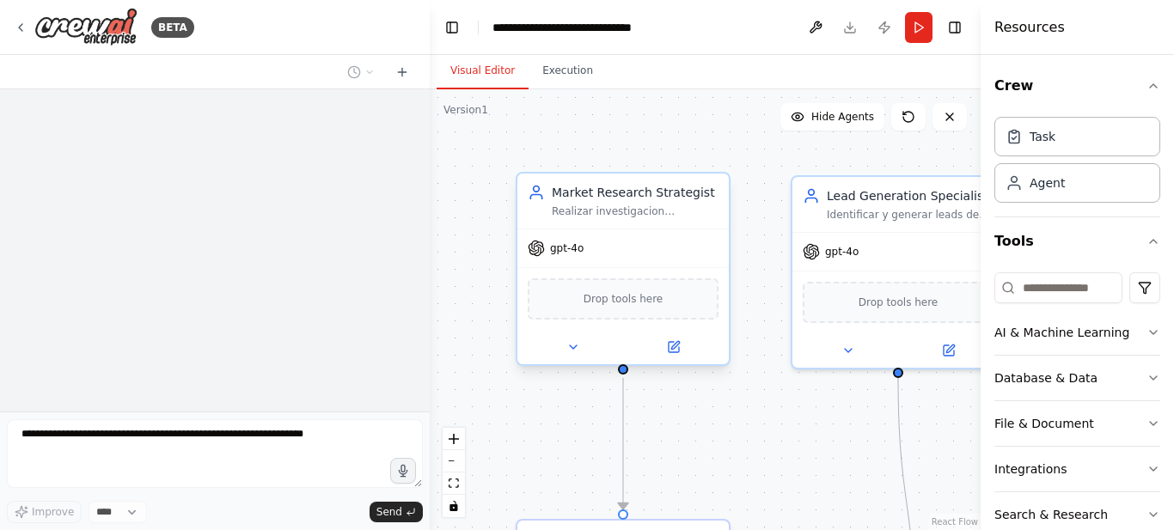
click at [250, 286] on div "**********" at bounding box center [587, 265] width 1174 height 530
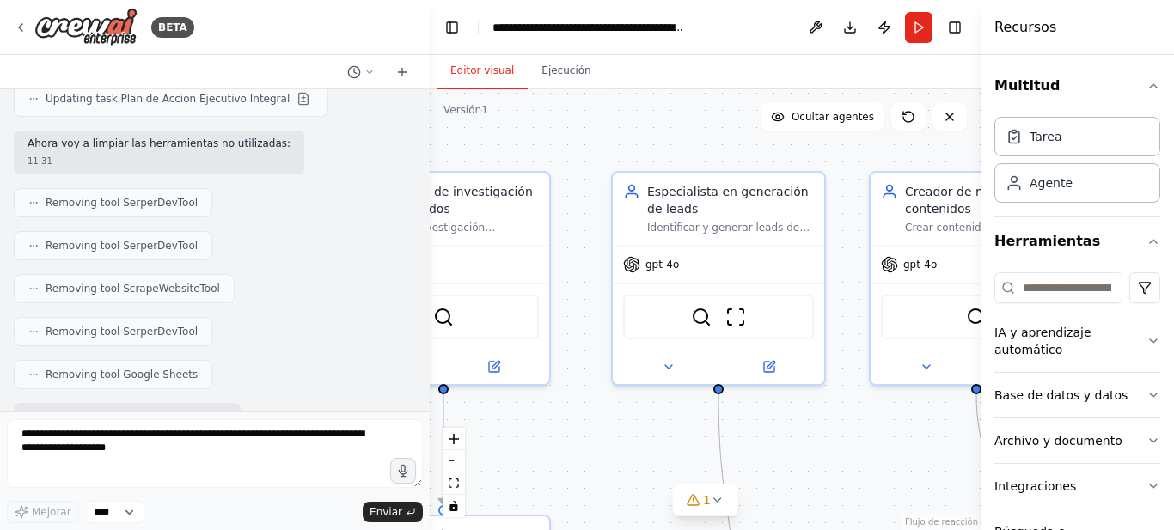
drag, startPoint x: 427, startPoint y: 250, endPoint x: 174, endPoint y: 241, distance: 252.7
click at [174, 241] on div "BETA elabora un plan de accion diario para formacion y trabajo con IA agentes, …" at bounding box center [215, 265] width 430 height 530
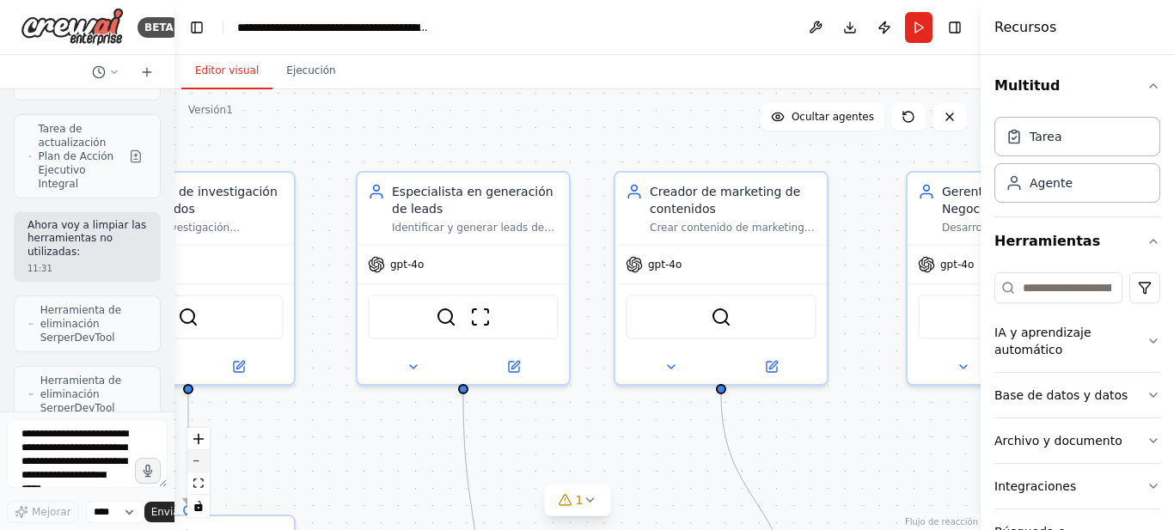
click at [202, 463] on button "alejar" at bounding box center [198, 461] width 22 height 22
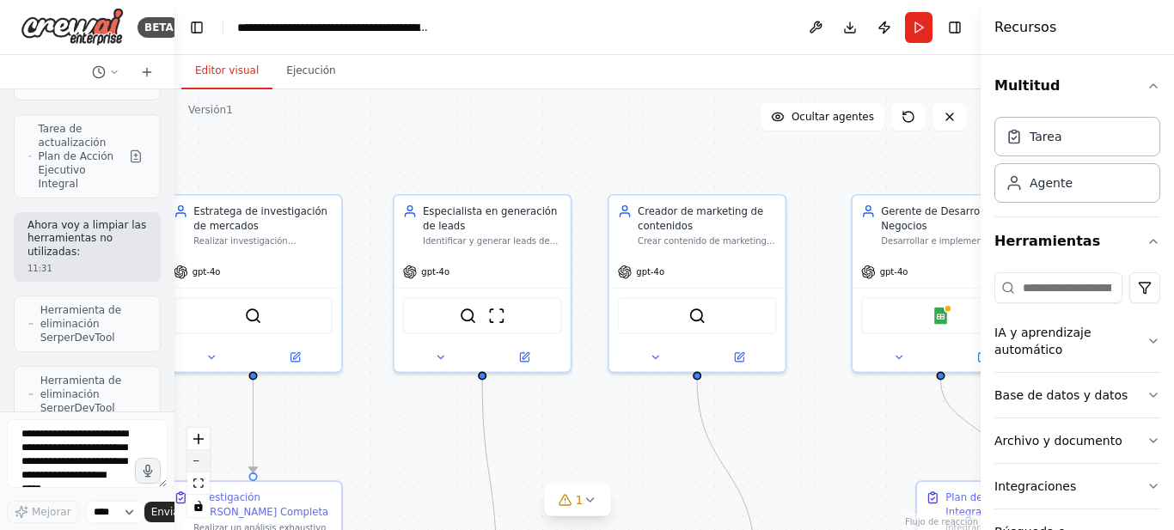
click at [202, 463] on button "alejar" at bounding box center [198, 461] width 22 height 22
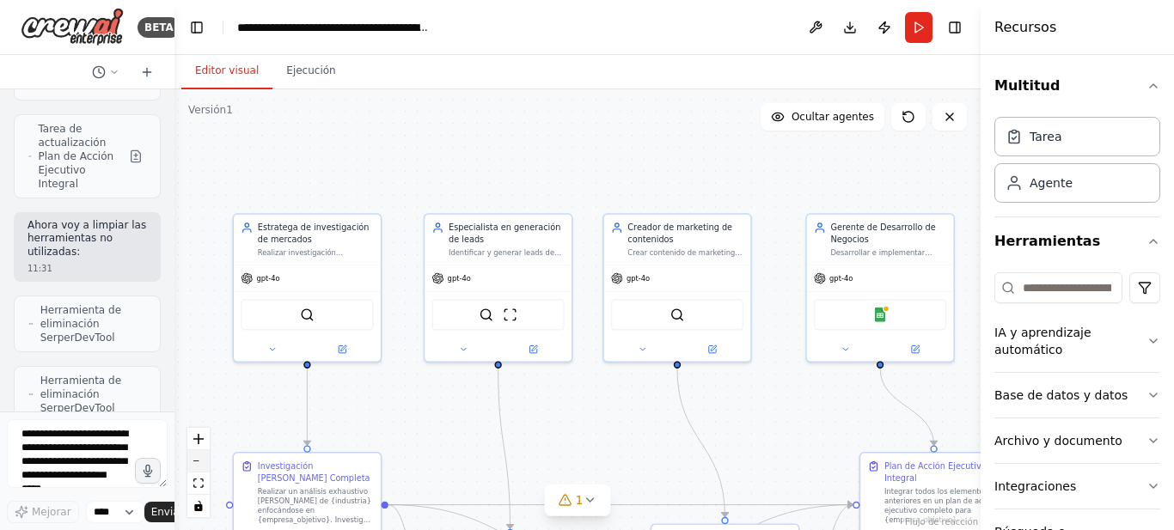
click at [202, 463] on button "alejar" at bounding box center [198, 461] width 22 height 22
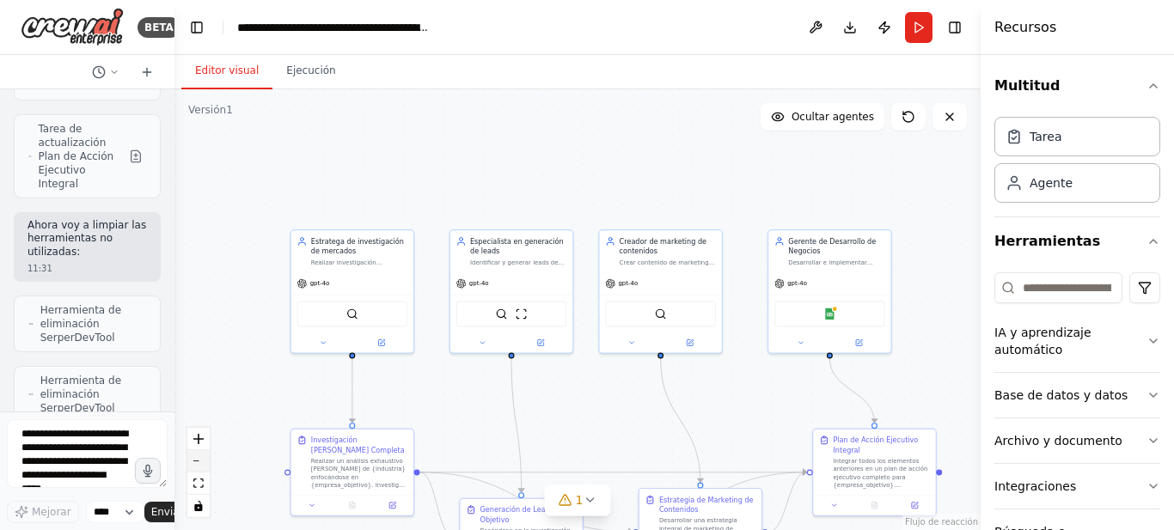
click at [202, 463] on button "alejar" at bounding box center [198, 461] width 22 height 22
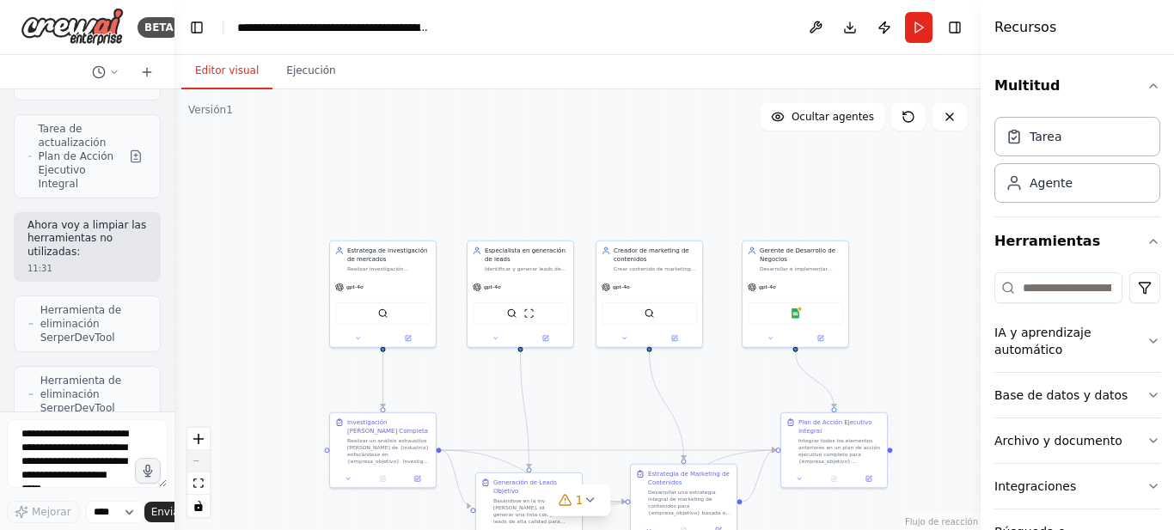
click at [202, 463] on div "Controles de flujo de React" at bounding box center [198, 472] width 22 height 89
click at [1125, 478] on button "Integraciones" at bounding box center [1077, 486] width 166 height 45
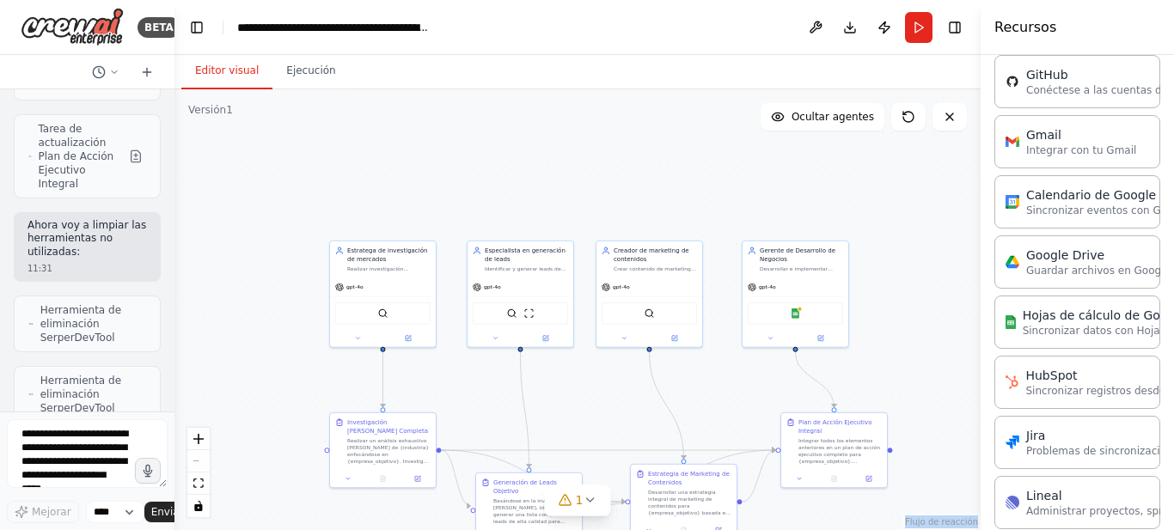
scroll to position [705, 0]
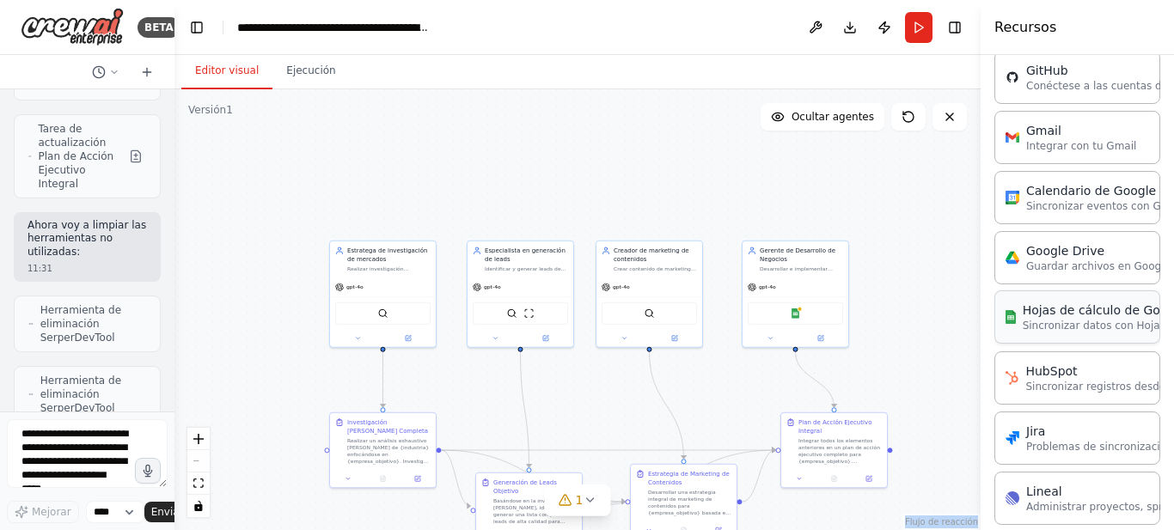
click at [1030, 323] on font "Sincronizar datos con Hojas de cálculo de Google" at bounding box center [1149, 326] width 254 height 12
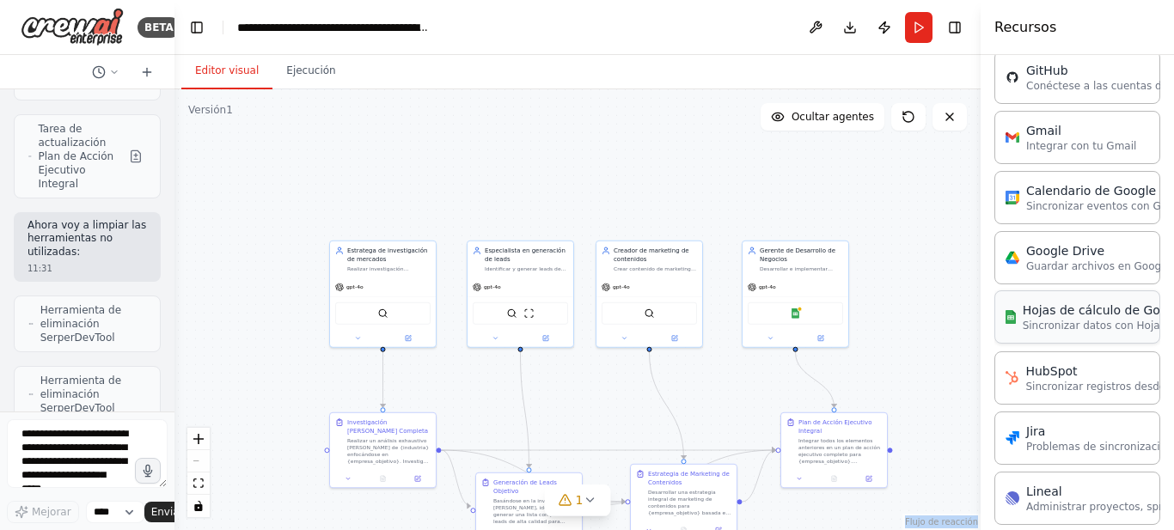
click at [1030, 323] on font "Sincronizar datos con Hojas de cálculo de Google" at bounding box center [1149, 326] width 254 height 12
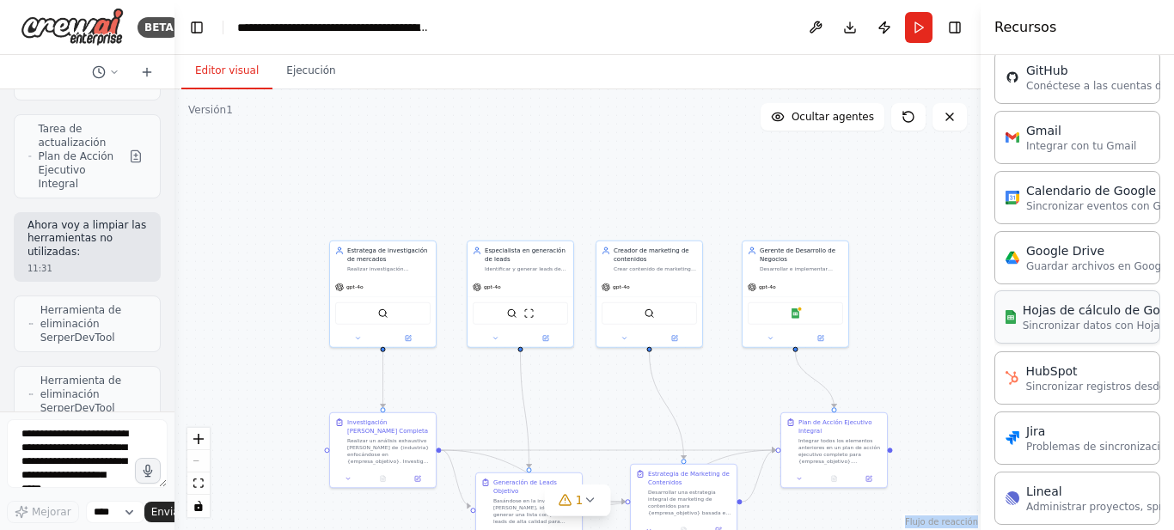
click at [1030, 323] on font "Sincronizar datos con Hojas de cálculo de Google" at bounding box center [1149, 326] width 254 height 12
click at [1032, 320] on font "Sincronizar datos con Hojas de cálculo de Google" at bounding box center [1149, 326] width 254 height 12
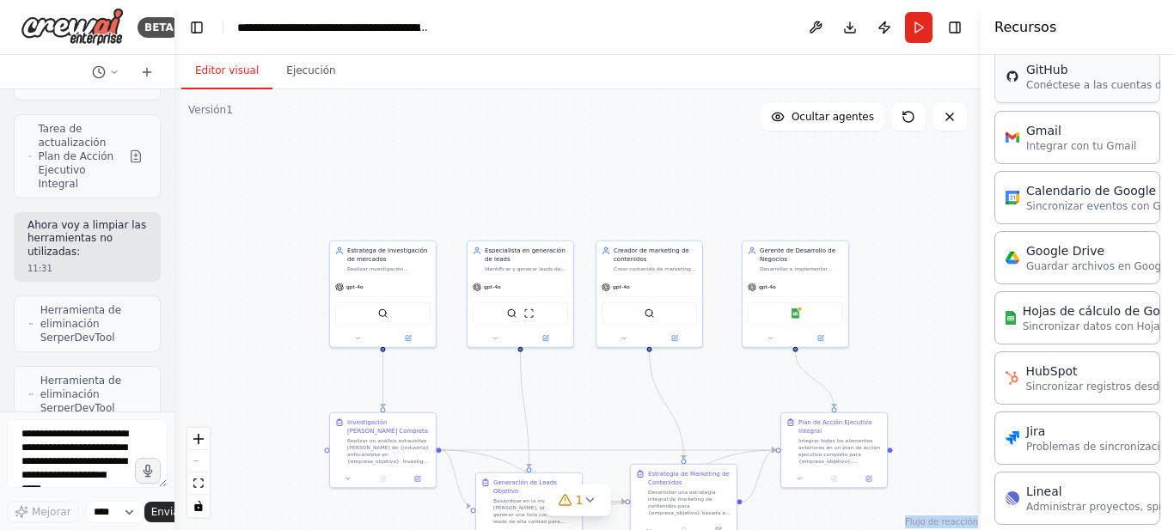
click at [1046, 76] on font "GitHub" at bounding box center [1047, 70] width 42 height 14
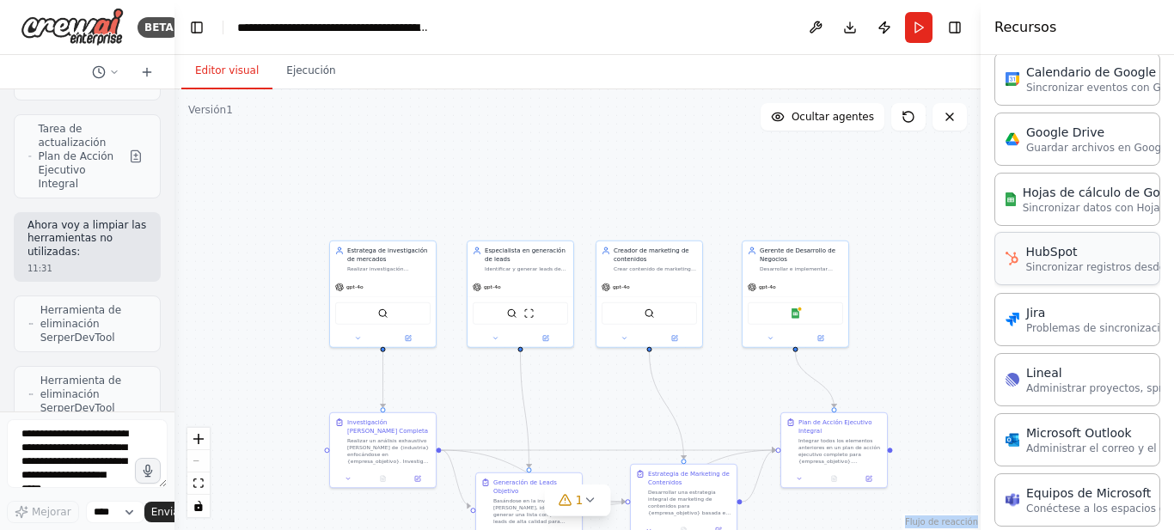
scroll to position [817, 0]
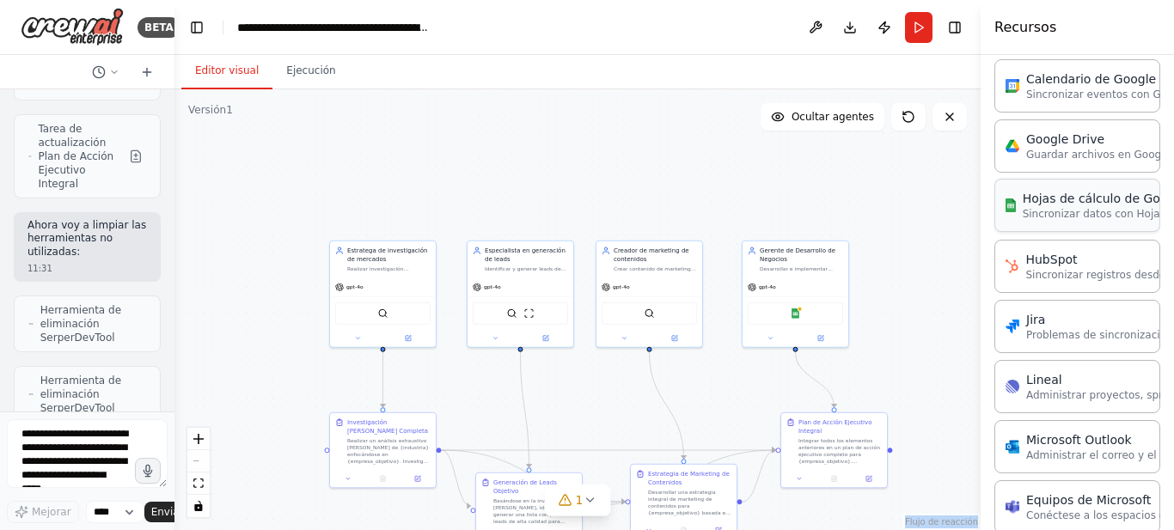
click at [1049, 213] on font "Sincronizar datos con Hojas de cálculo de Google" at bounding box center [1149, 214] width 254 height 12
click at [1044, 217] on font "Sincronizar datos con Hojas de cálculo de Google" at bounding box center [1149, 214] width 254 height 12
click at [1039, 217] on font "Sincronizar datos con Hojas de cálculo de Google" at bounding box center [1149, 214] width 254 height 12
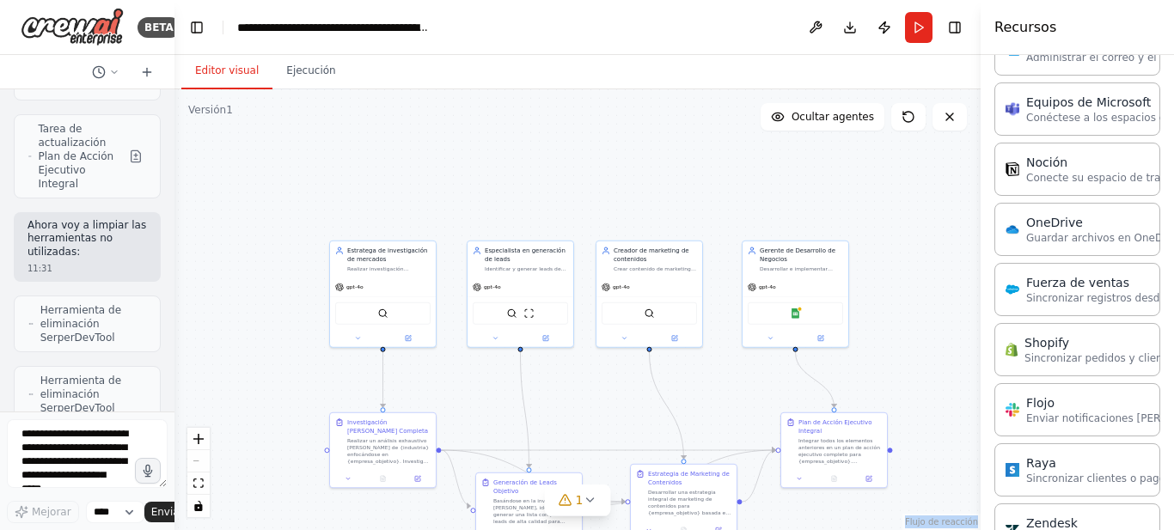
scroll to position [1392, 0]
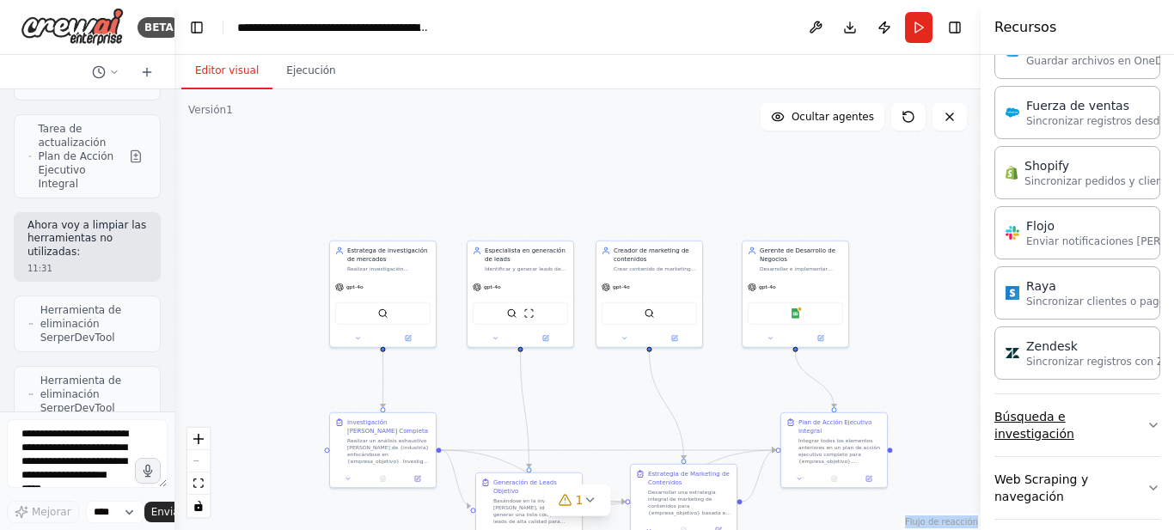
click at [1146, 419] on icon "button" at bounding box center [1153, 425] width 14 height 14
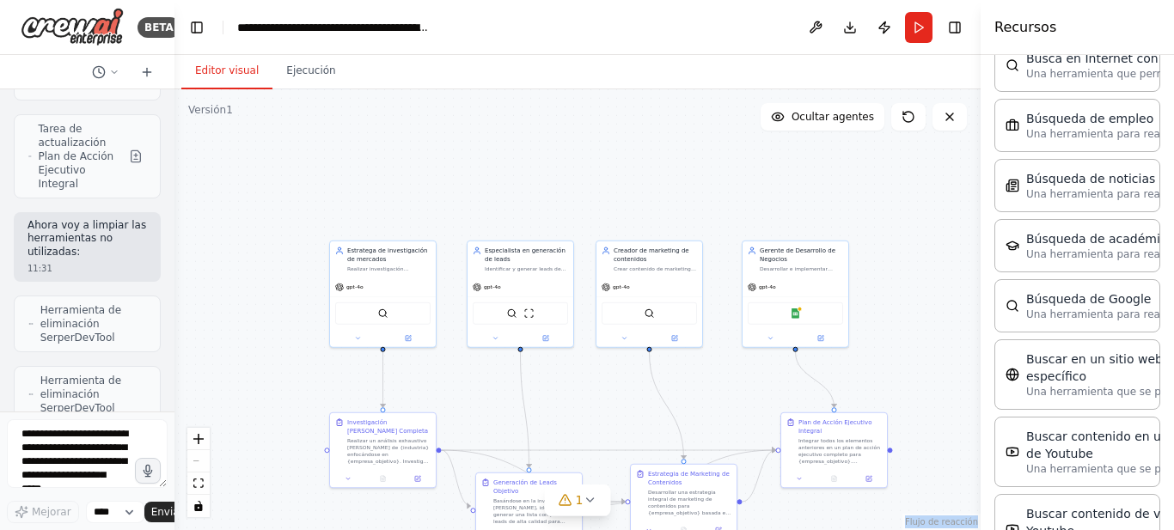
scroll to position [2316, 0]
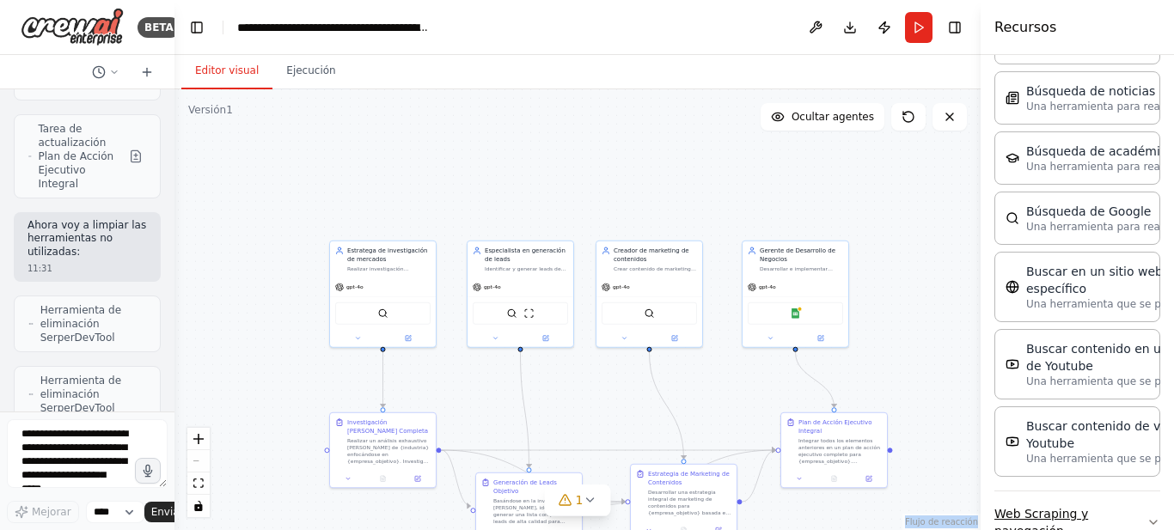
click at [1146, 516] on icon "button" at bounding box center [1153, 523] width 14 height 14
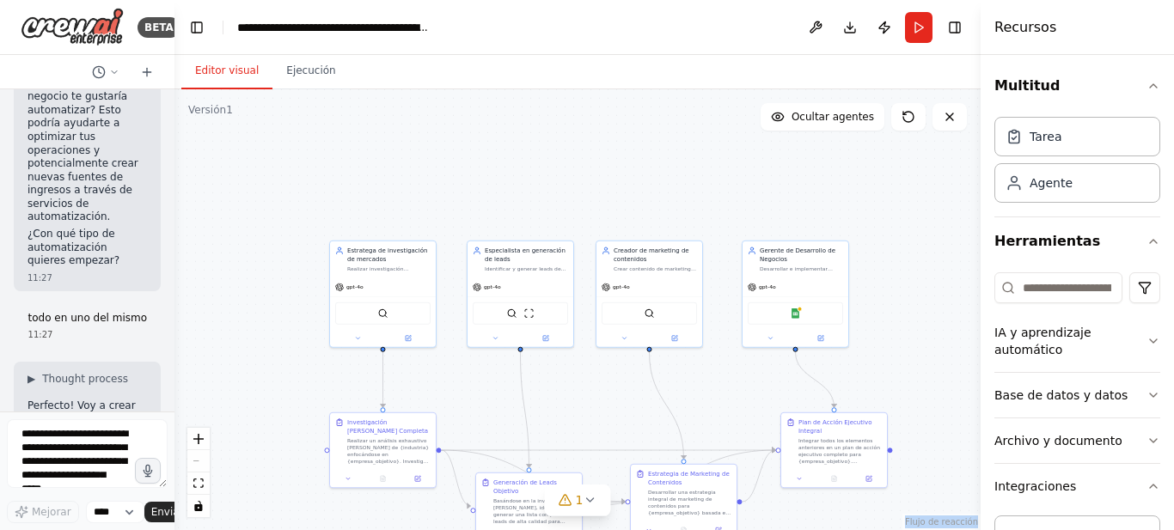
scroll to position [0, 0]
